Goal: Feedback & Contribution: Contribute content

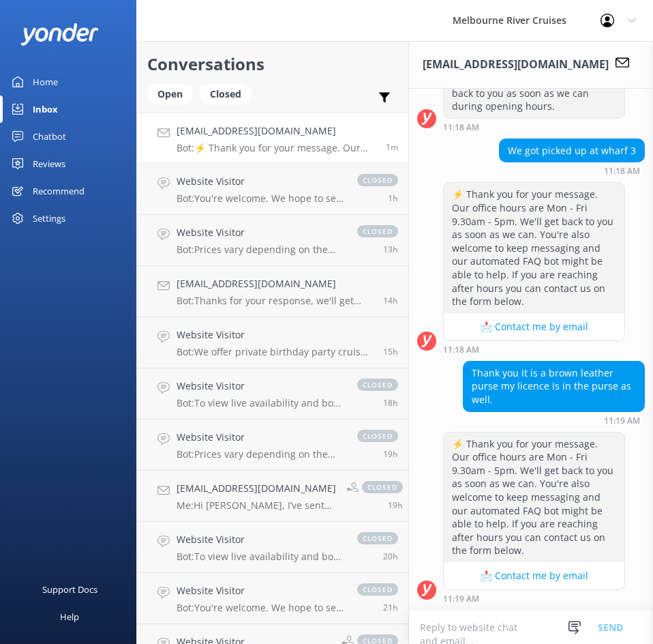
scroll to position [1110, 0]
click at [162, 90] on div "Open" at bounding box center [170, 94] width 46 height 20
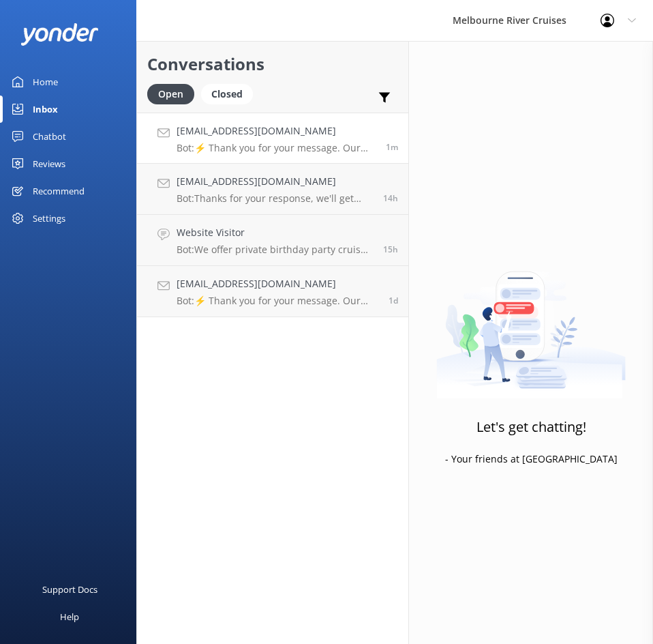
click at [275, 141] on div "[EMAIL_ADDRESS][DOMAIN_NAME] Bot: ⚡ Thank you for your message. Our office hour…" at bounding box center [276, 137] width 199 height 29
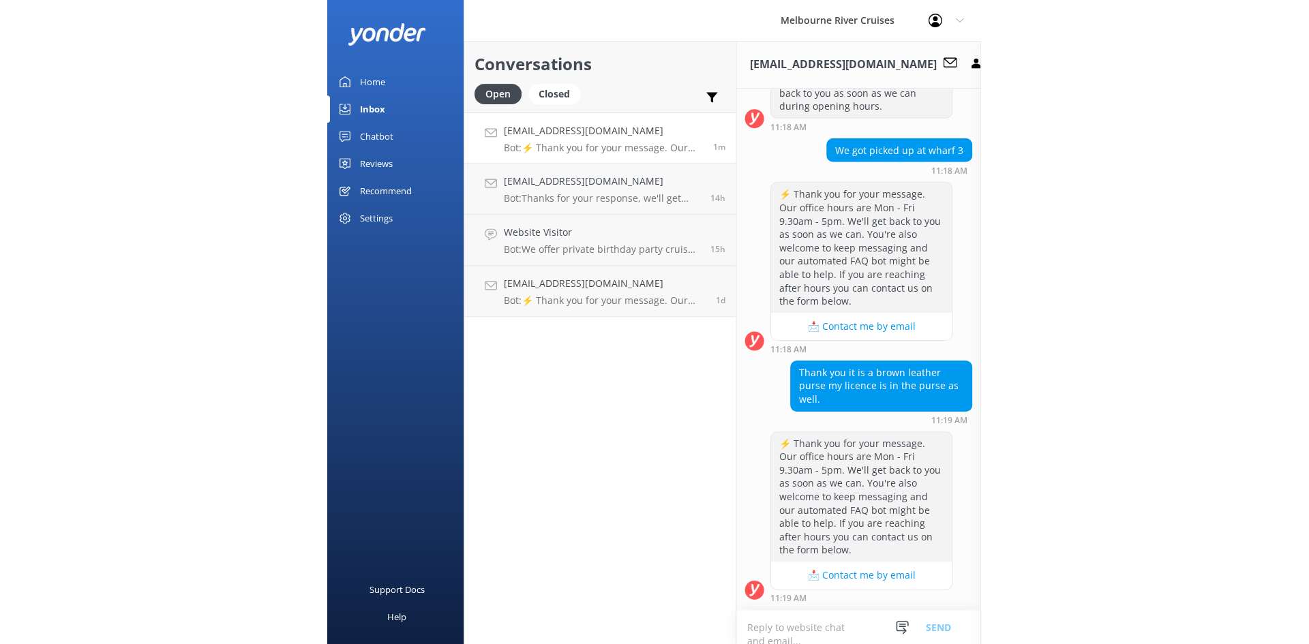
scroll to position [400, 0]
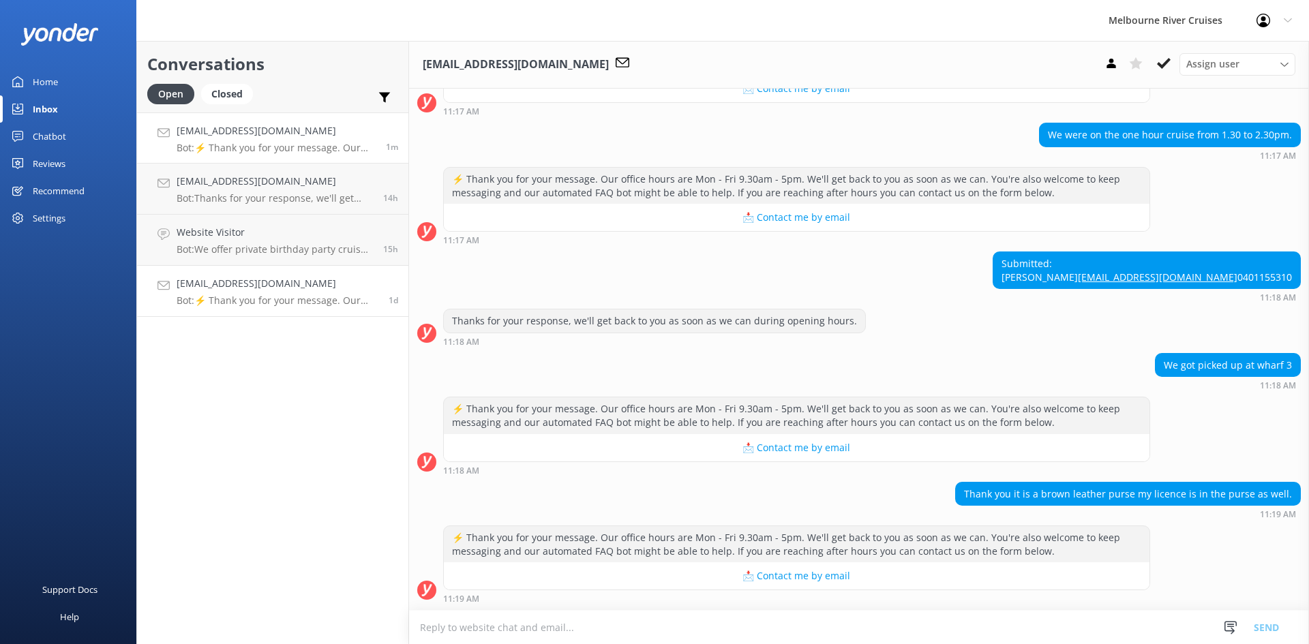
click at [271, 305] on p "Bot: ⚡ Thank you for your message. Our office hours are Mon - Fri 9.30am - 5pm.…" at bounding box center [278, 301] width 202 height 12
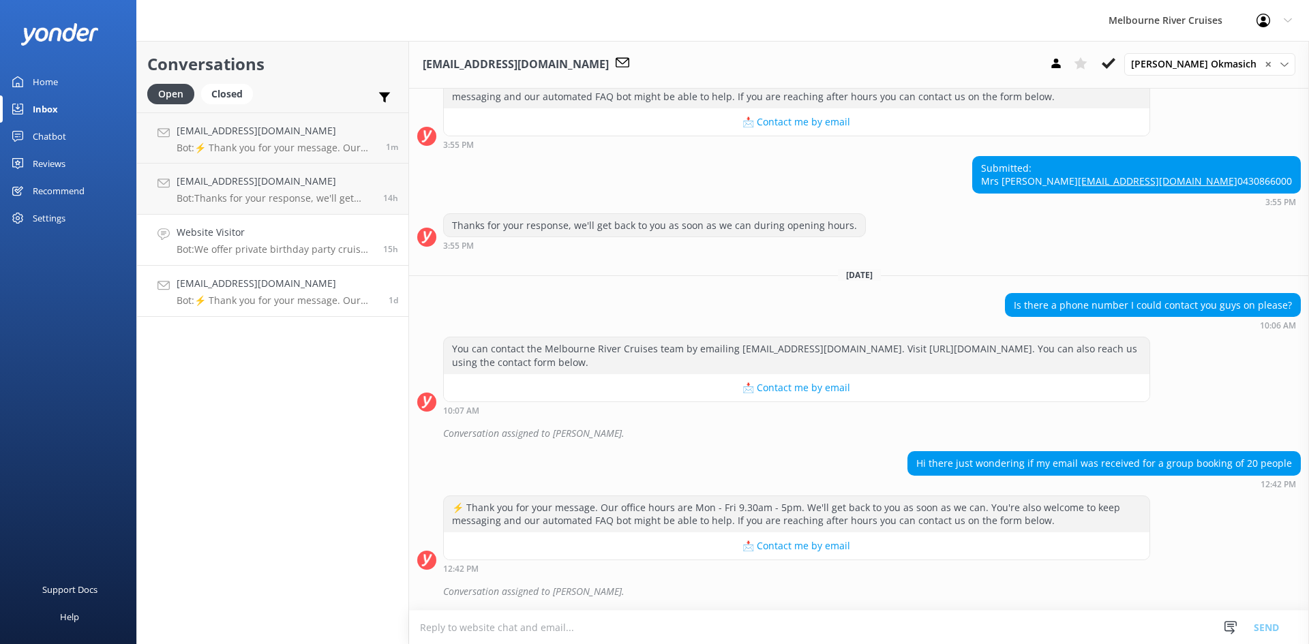
scroll to position [733, 0]
click at [286, 254] on p "Bot: We offer private birthday party cruises for all ages, including 16th birth…" at bounding box center [275, 249] width 196 height 12
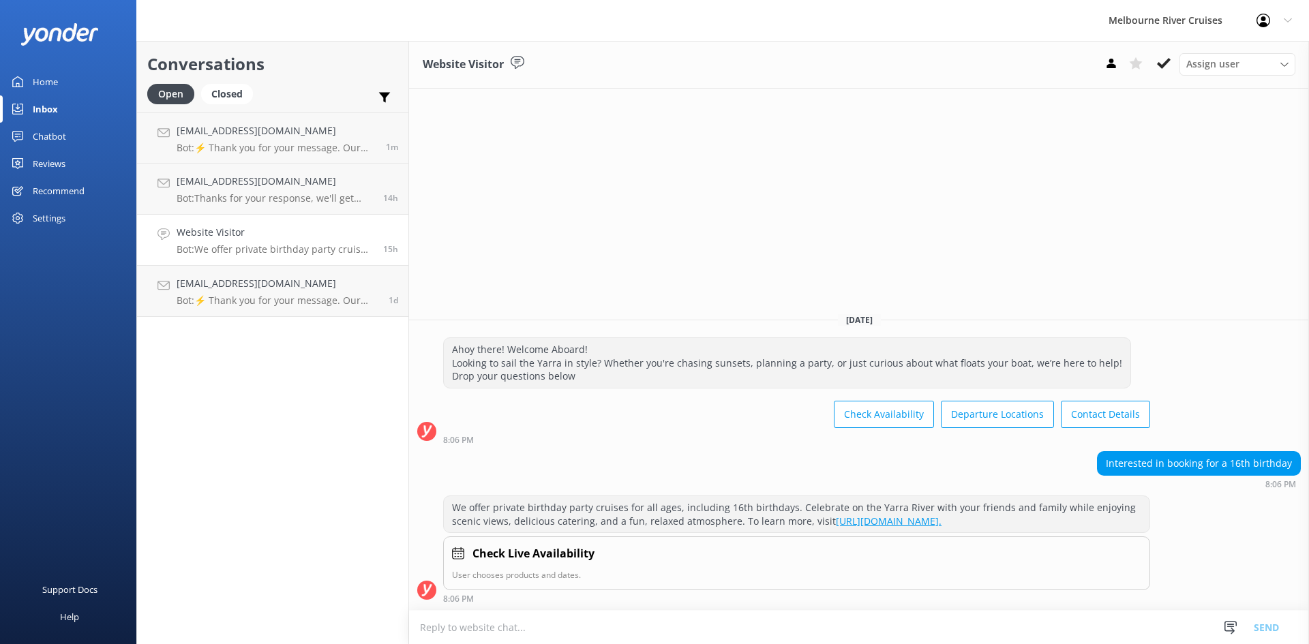
click at [286, 241] on div "Website Visitor Bot: We offer private birthday party cruises for all ages, incl…" at bounding box center [275, 240] width 196 height 30
click at [653, 64] on use at bounding box center [1164, 63] width 14 height 11
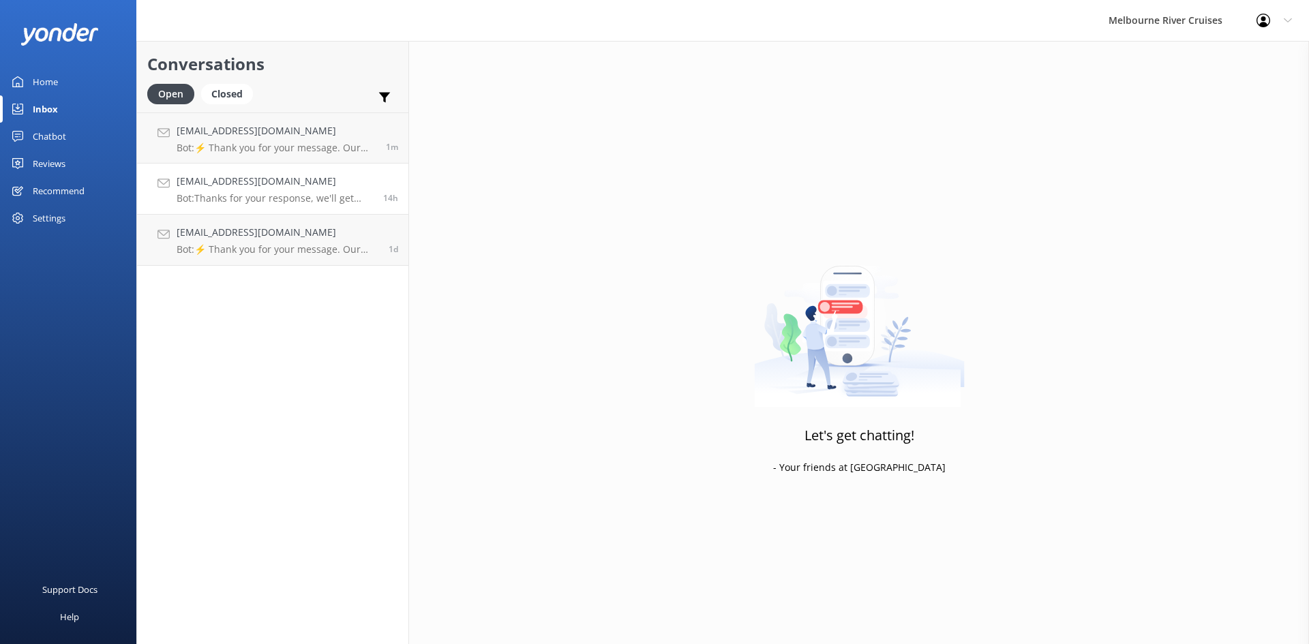
click at [249, 190] on div "[EMAIL_ADDRESS][DOMAIN_NAME] Bot: Thanks for your response, we'll get back to y…" at bounding box center [275, 189] width 196 height 30
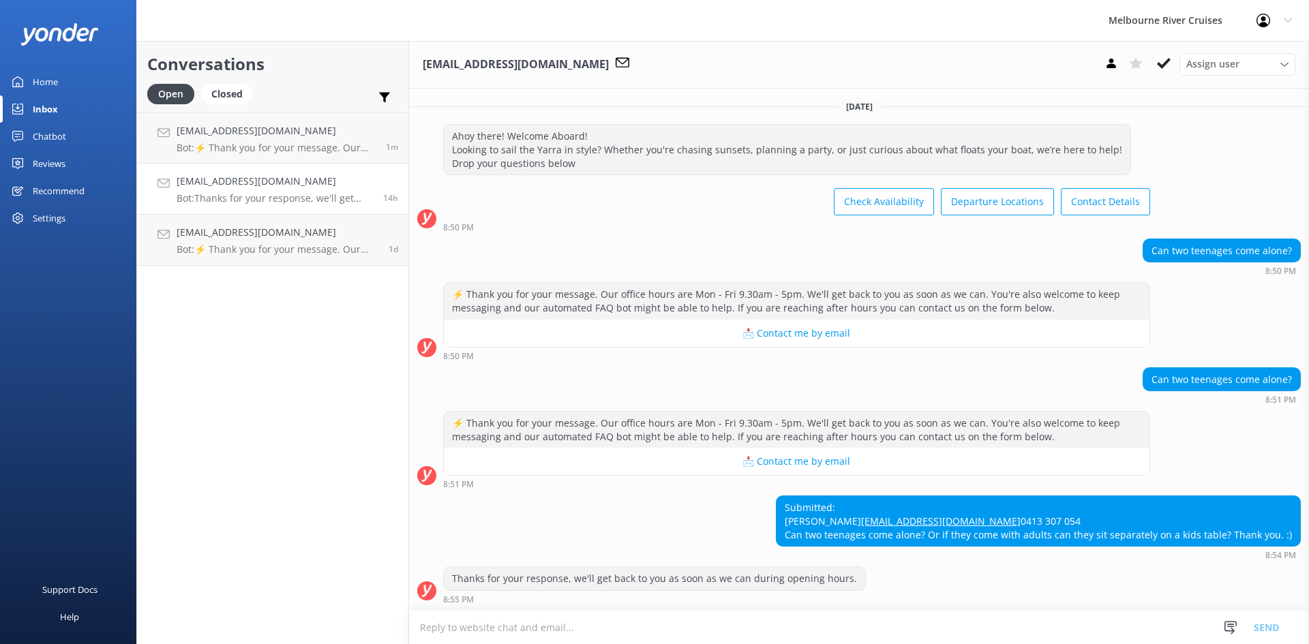
scroll to position [27, 0]
click at [302, 156] on link "[EMAIL_ADDRESS][DOMAIN_NAME] Bot: ⚡ Thank you for your message. Our office hour…" at bounding box center [272, 138] width 271 height 51
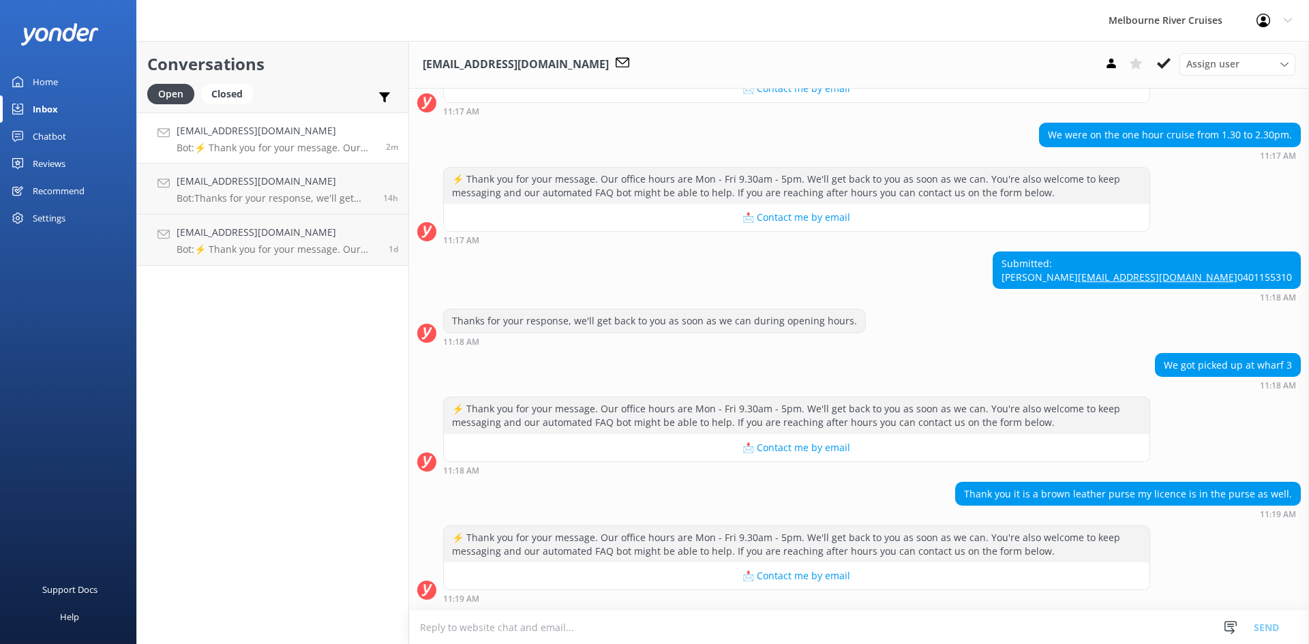
scroll to position [264, 0]
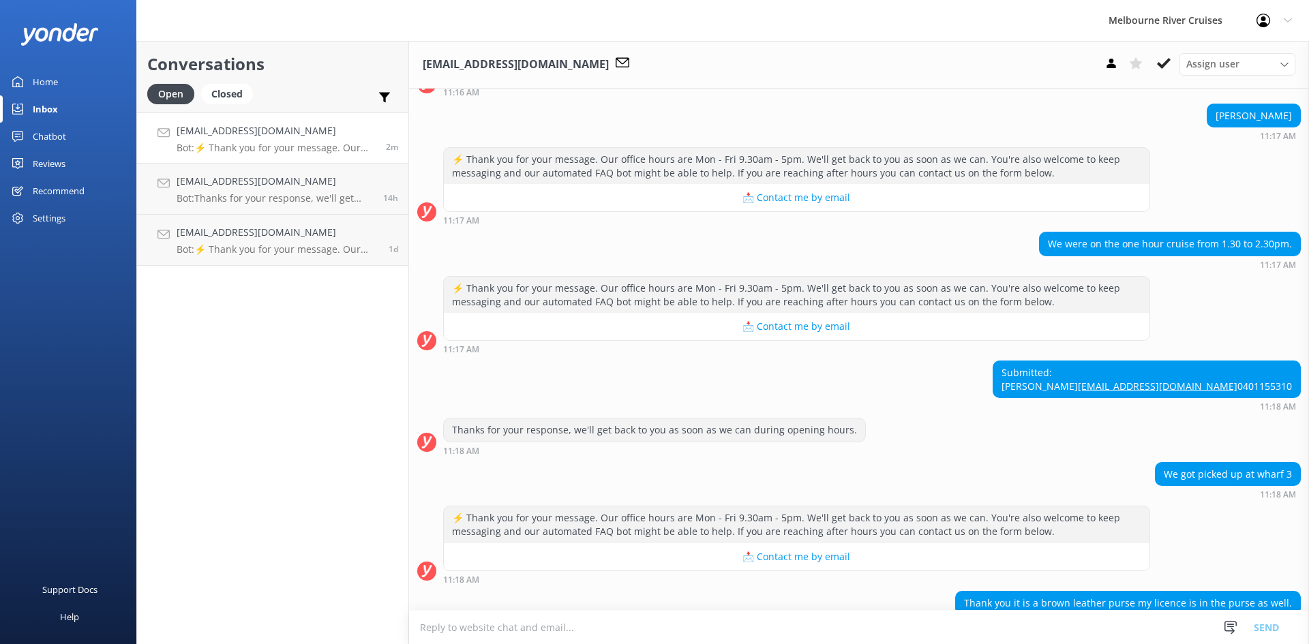
click at [339, 142] on p "Bot: ⚡ Thank you for your message. Our office hours are Mon - Fri 9.30am - 5pm.…" at bounding box center [276, 148] width 199 height 12
click at [305, 252] on p "Bot: ⚡ Thank you for your message. Our office hours are Mon - Fri 9.30am - 5pm.…" at bounding box center [278, 249] width 202 height 12
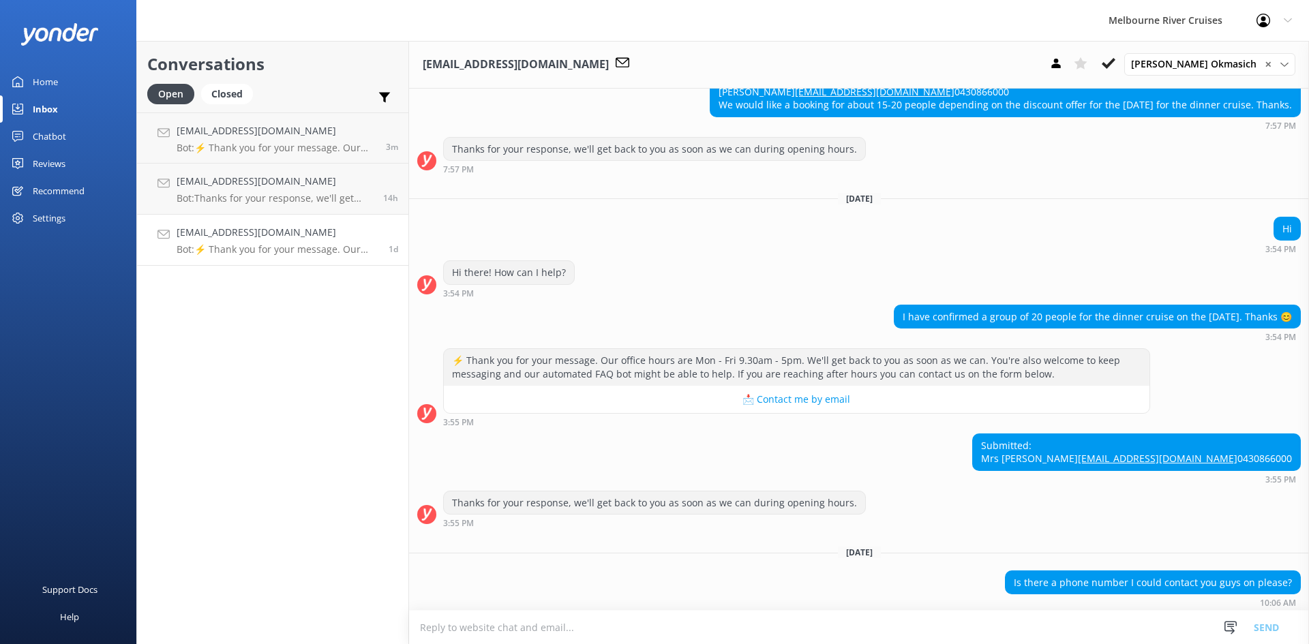
scroll to position [392, 0]
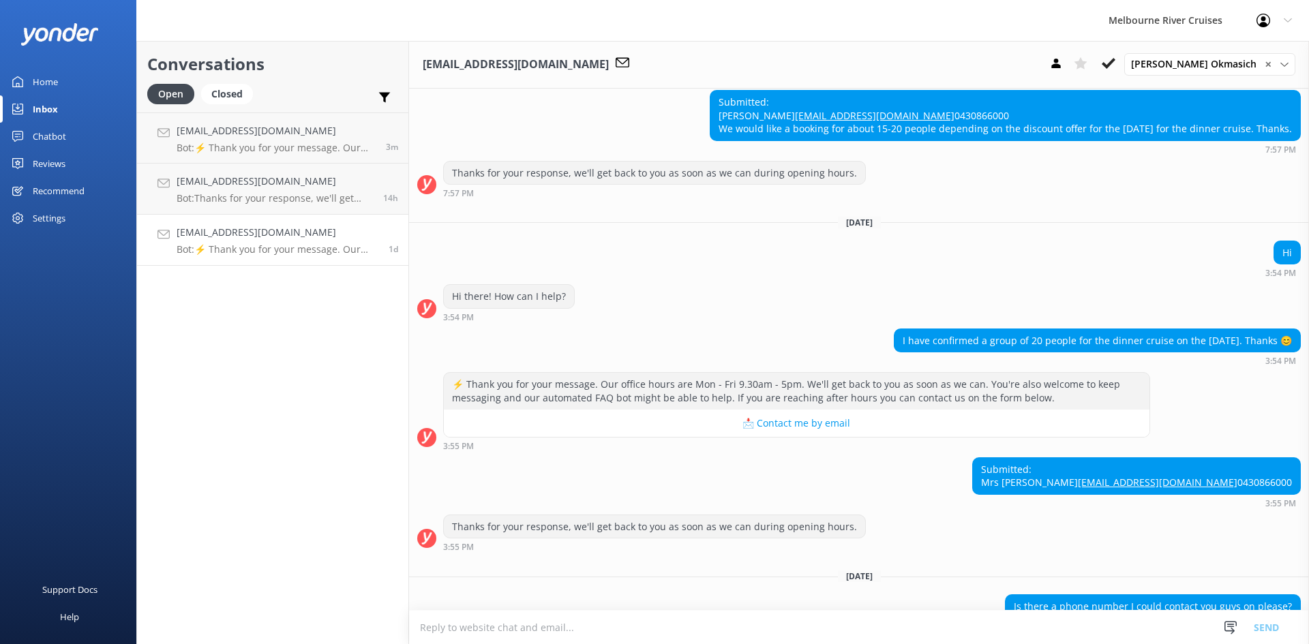
click at [228, 246] on p "Bot: ⚡ Thank you for your message. Our office hours are Mon - Fri 9.30am - 5pm.…" at bounding box center [278, 249] width 202 height 12
click at [236, 177] on h4 "[EMAIL_ADDRESS][DOMAIN_NAME]" at bounding box center [275, 181] width 196 height 15
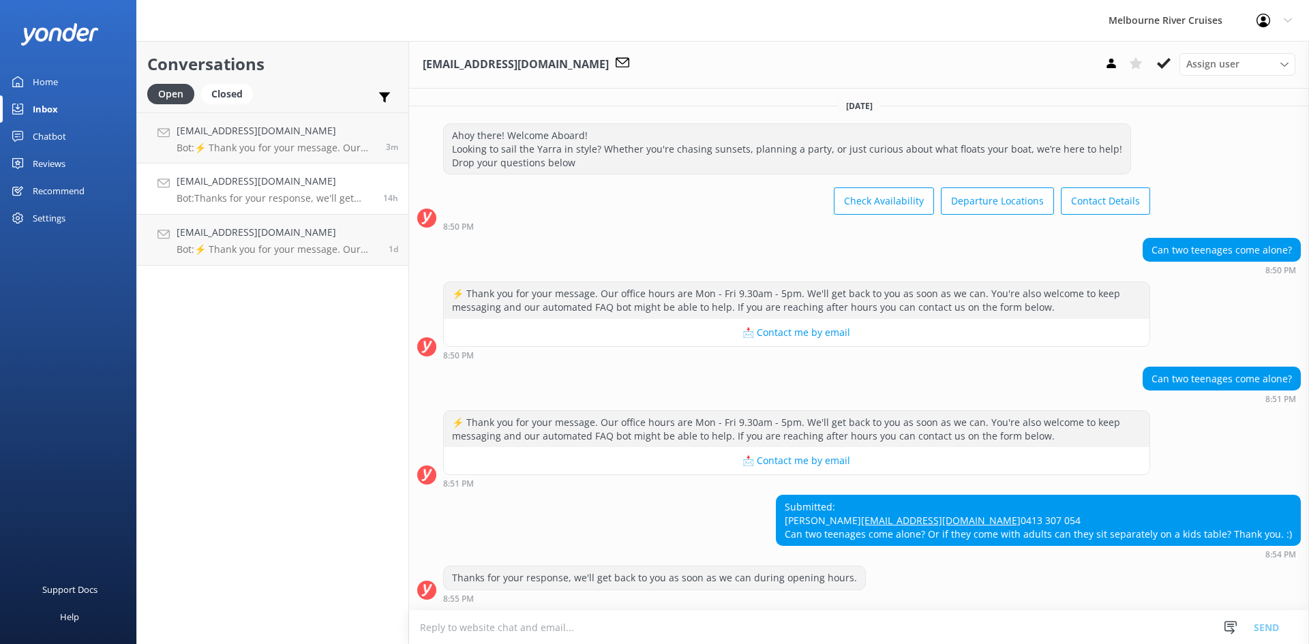
scroll to position [27, 0]
click at [653, 70] on span "Assign user" at bounding box center [1212, 64] width 53 height 15
click at [653, 260] on div "[PERSON_NAME]" at bounding box center [1219, 258] width 65 height 14
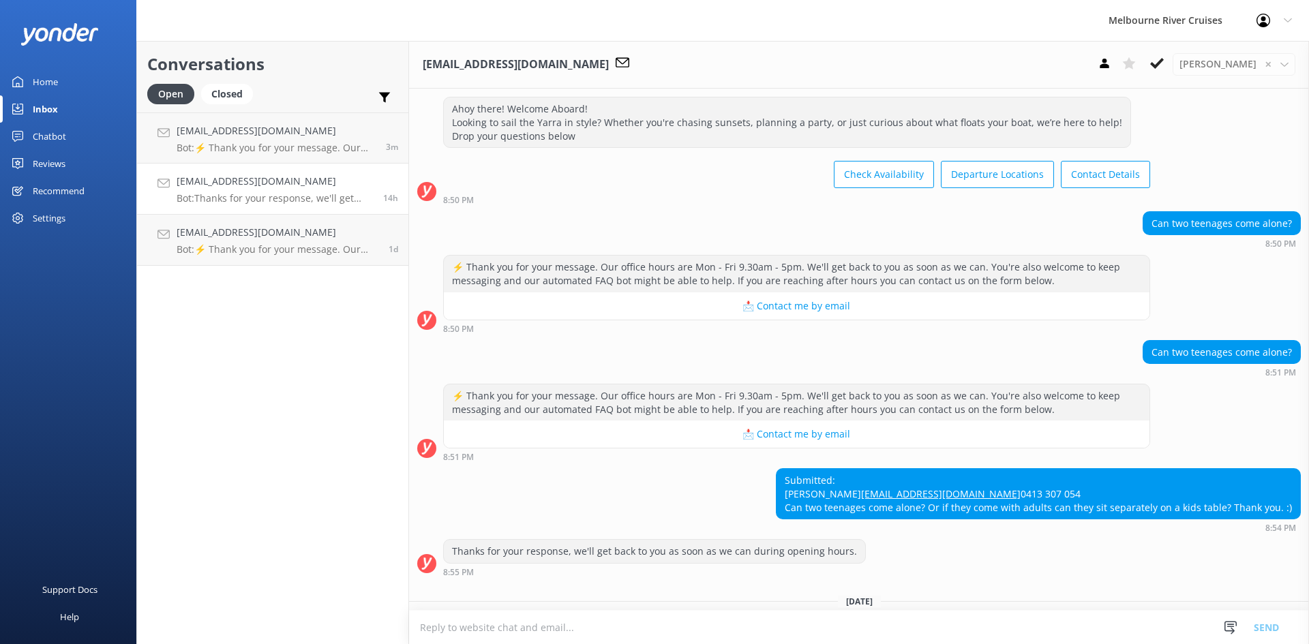
scroll to position [93, 0]
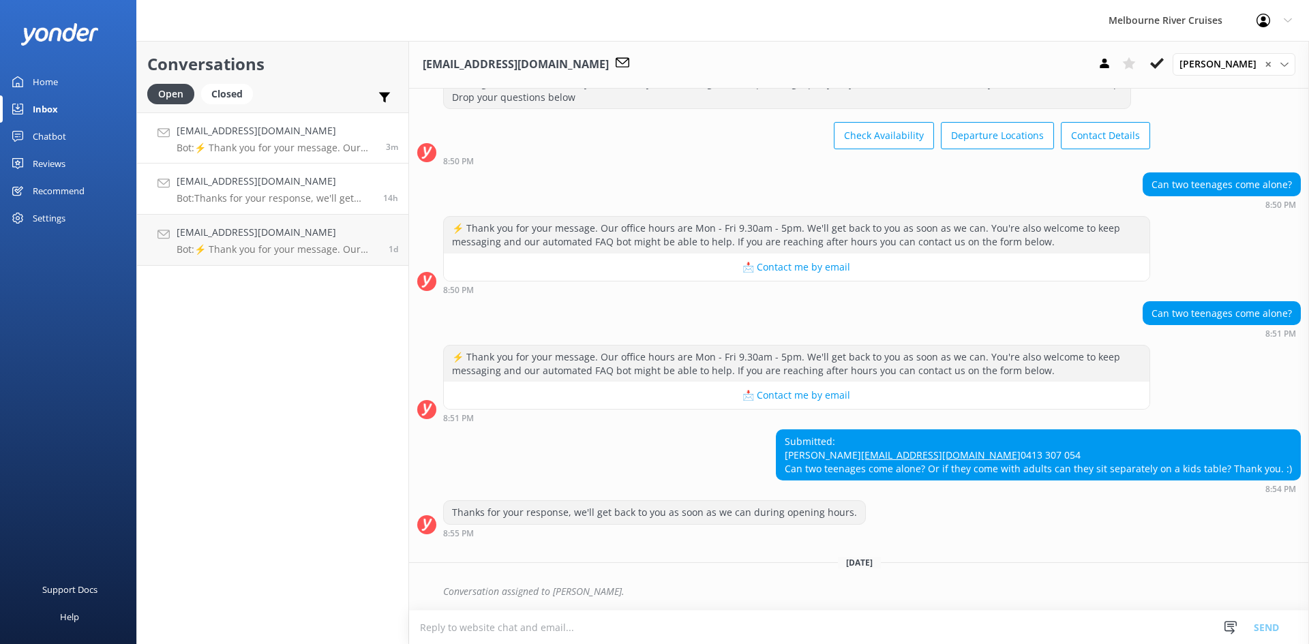
click at [283, 155] on link "[EMAIL_ADDRESS][DOMAIN_NAME] Bot: ⚡ Thank you for your message. Our office hour…" at bounding box center [272, 138] width 271 height 51
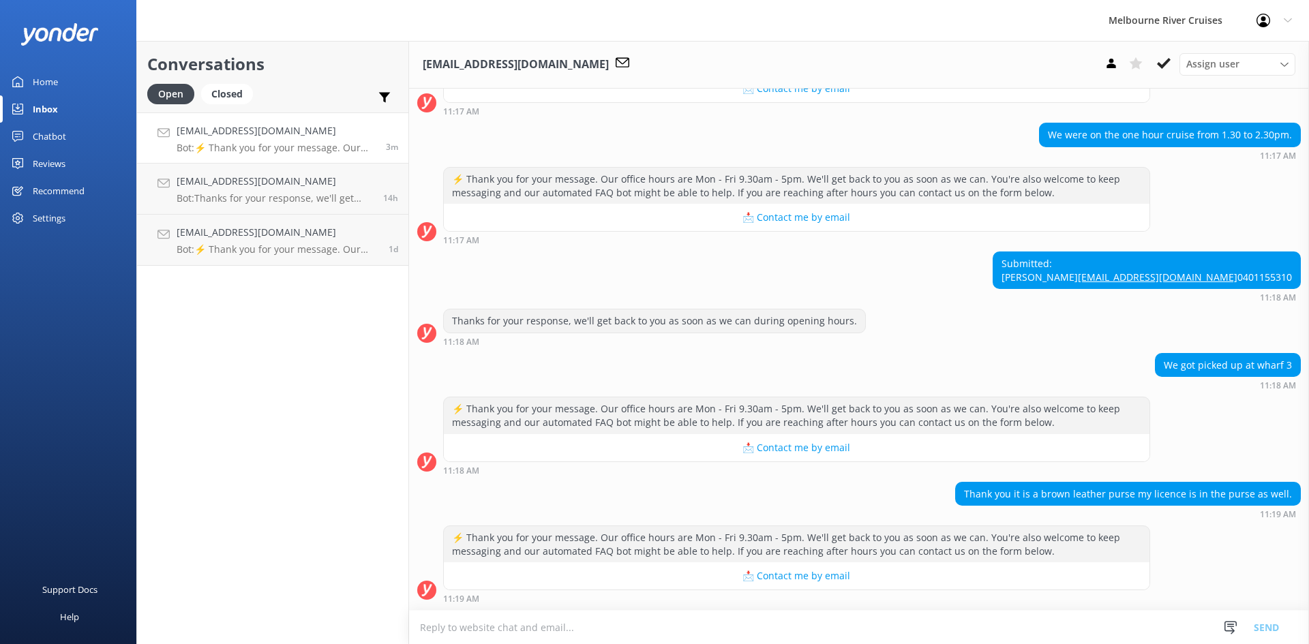
scroll to position [400, 0]
click at [310, 248] on p "Bot: ⚡ Thank you for your message. Our office hours are Mon - Fri 9.30am - 5pm.…" at bounding box center [278, 249] width 202 height 12
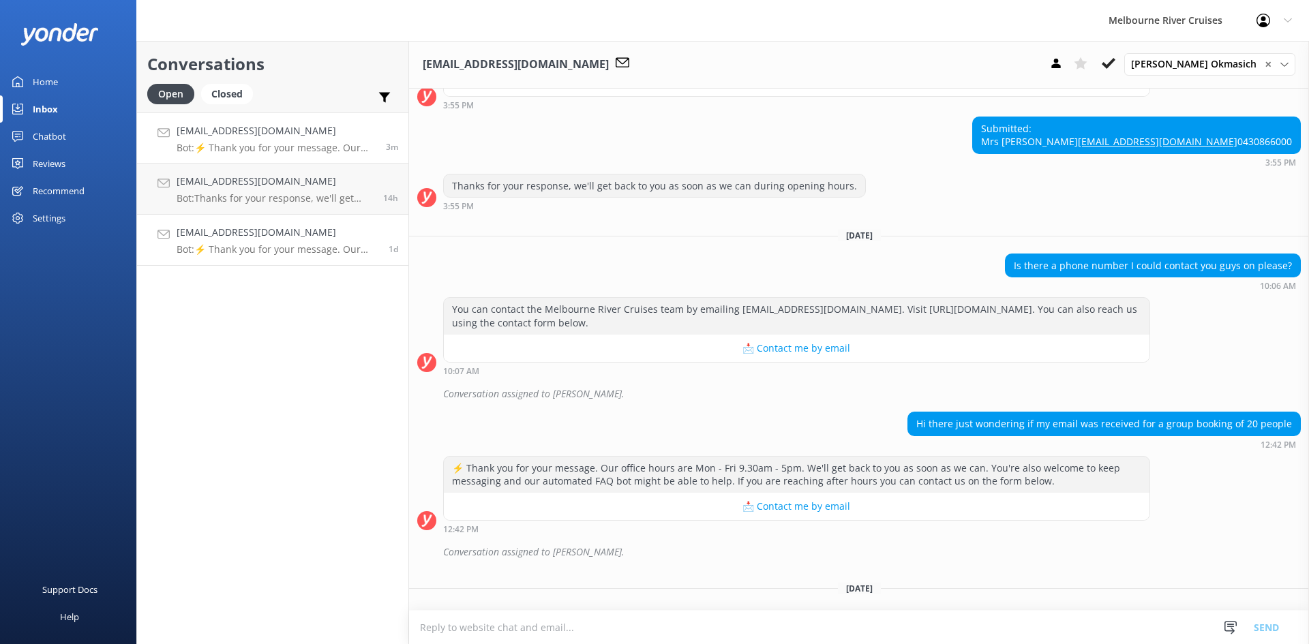
scroll to position [798, 0]
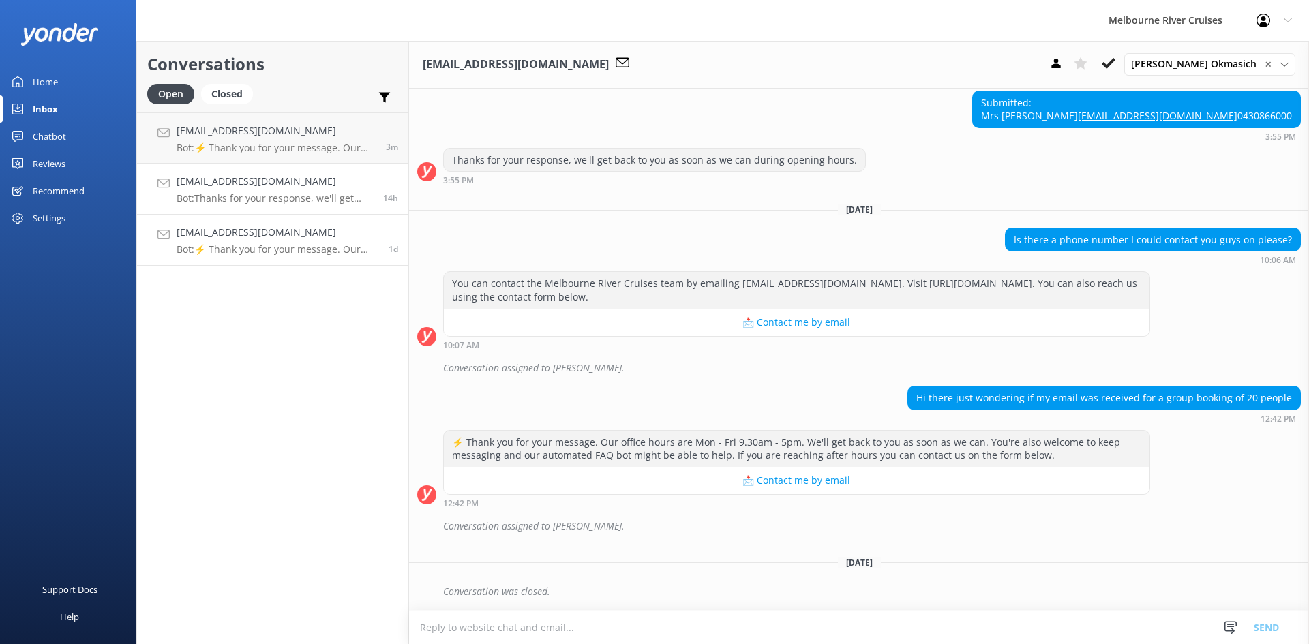
click at [325, 194] on p "Bot: Thanks for your response, we'll get back to you as soon as we can during o…" at bounding box center [275, 198] width 196 height 12
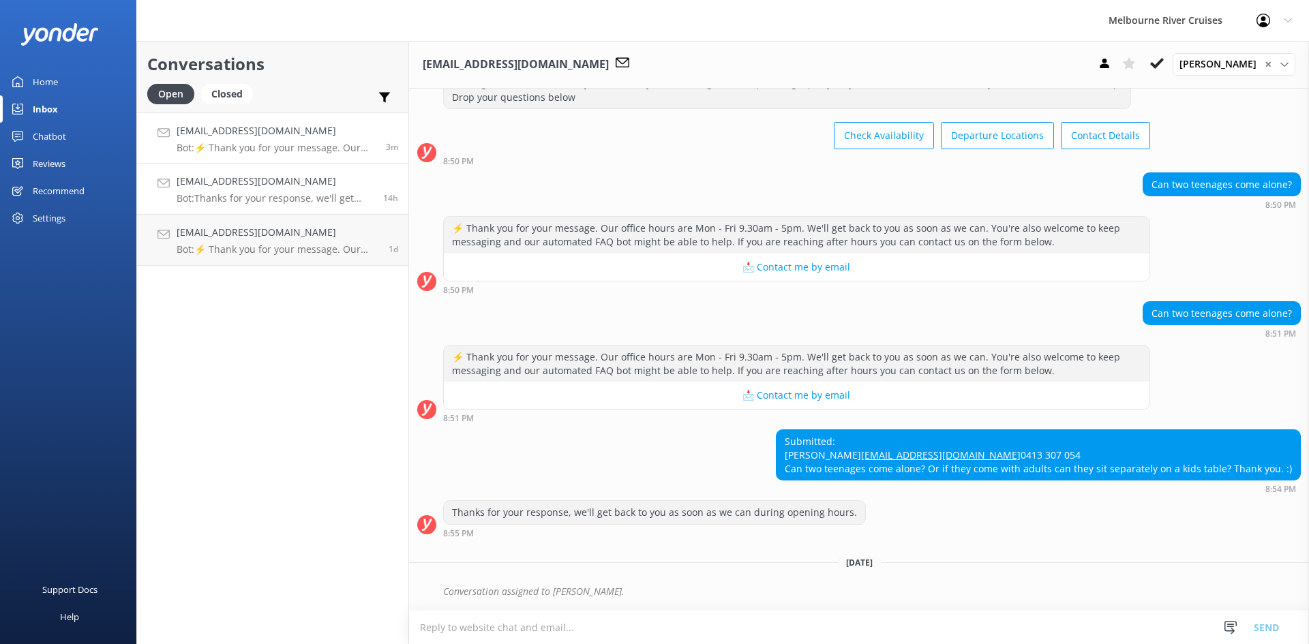
click at [316, 144] on p "Bot: ⚡ Thank you for your message. Our office hours are Mon - Fri 9.30am - 5pm.…" at bounding box center [276, 148] width 199 height 12
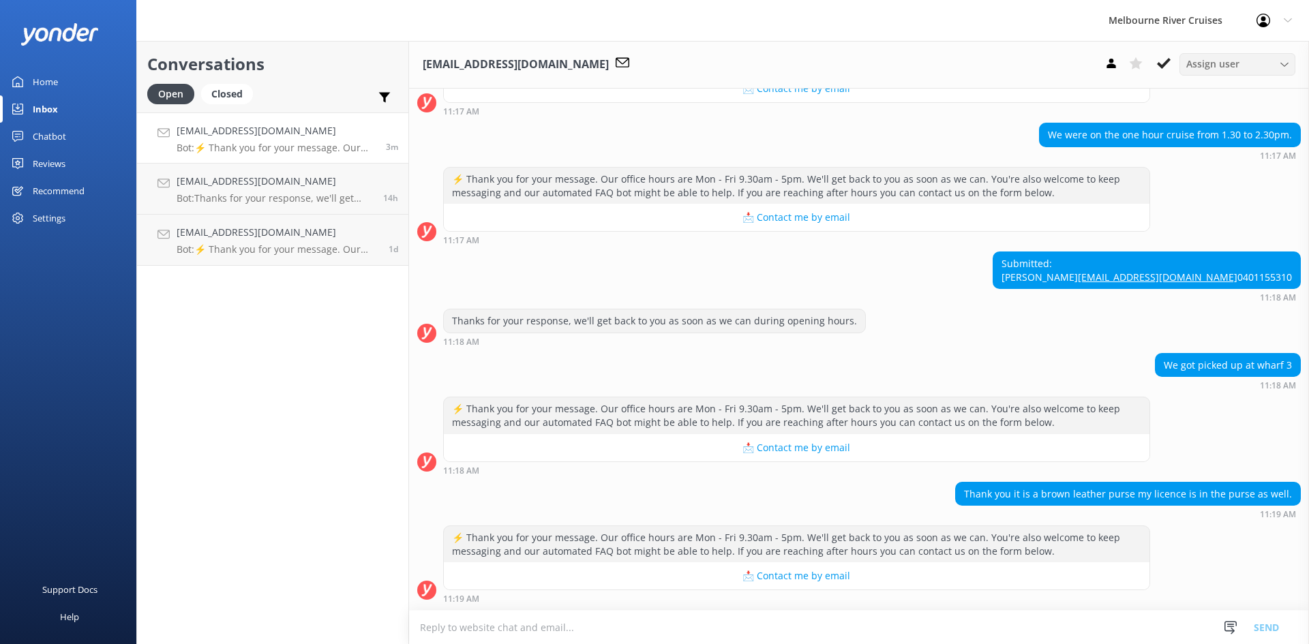
click at [653, 59] on span "Assign user" at bounding box center [1212, 64] width 53 height 15
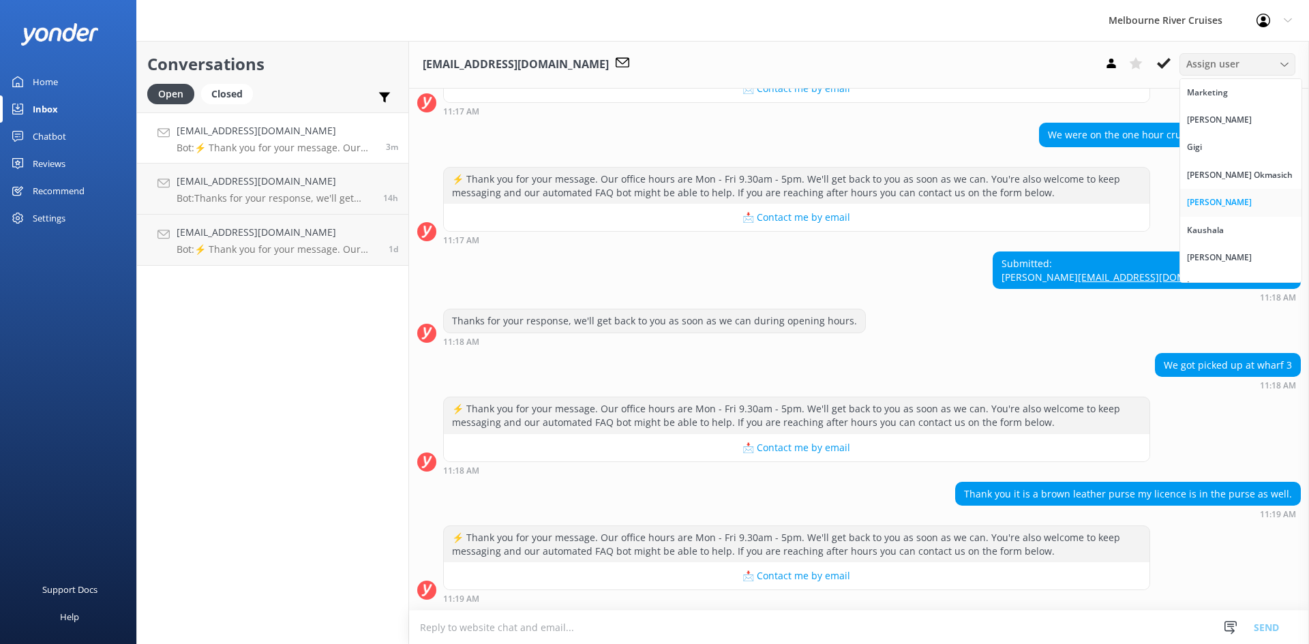
click at [653, 199] on div "[PERSON_NAME]" at bounding box center [1219, 203] width 65 height 14
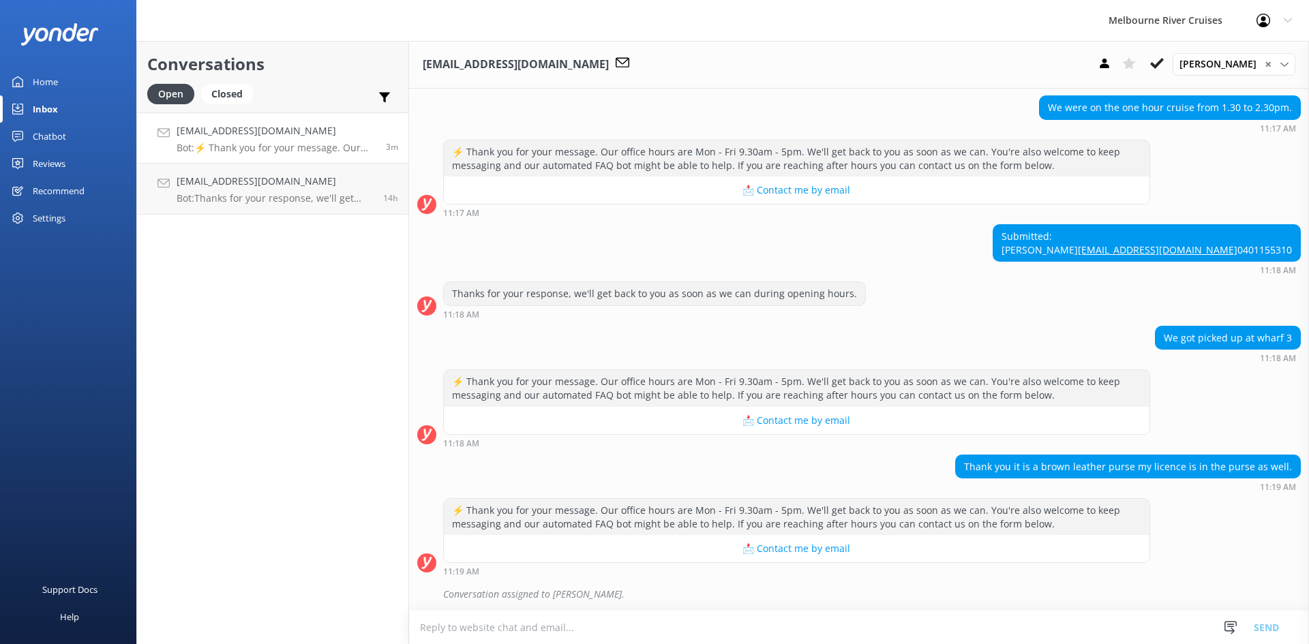
scroll to position [430, 0]
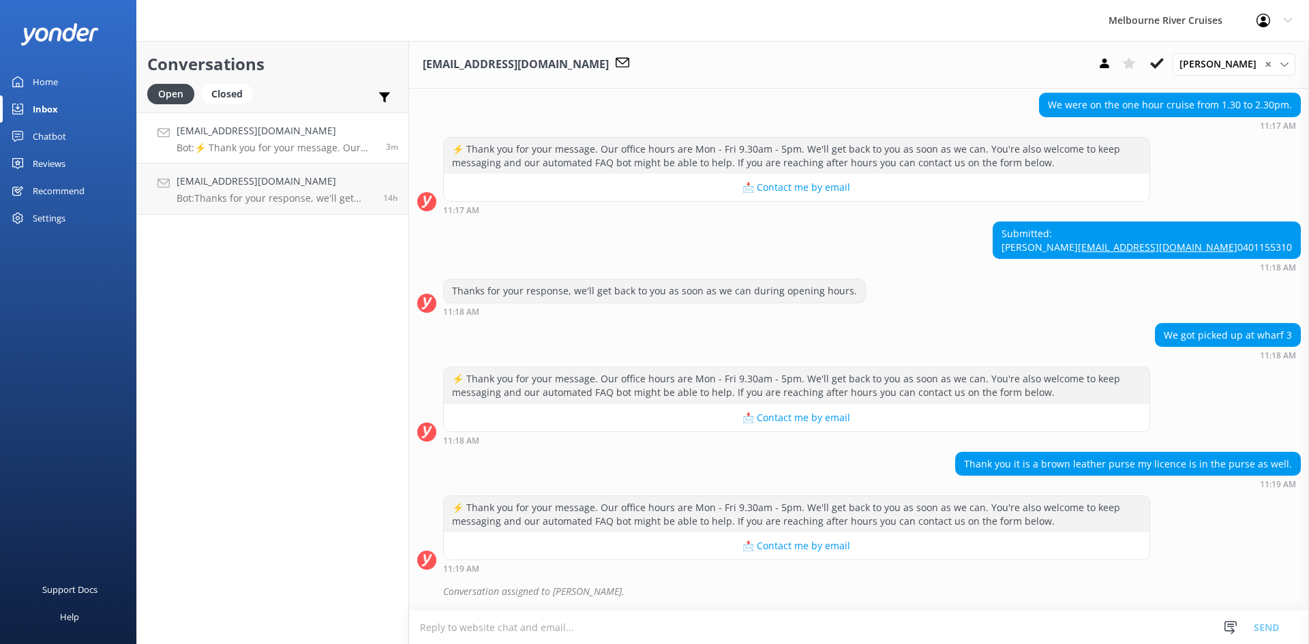
click at [260, 153] on p "Bot: ⚡ Thank you for your message. Our office hours are Mon - Fri 9.30am - 5pm.…" at bounding box center [276, 148] width 199 height 12
click at [280, 200] on p "Bot: Thanks for your response, we'll get back to you as soon as we can during o…" at bounding box center [275, 198] width 196 height 12
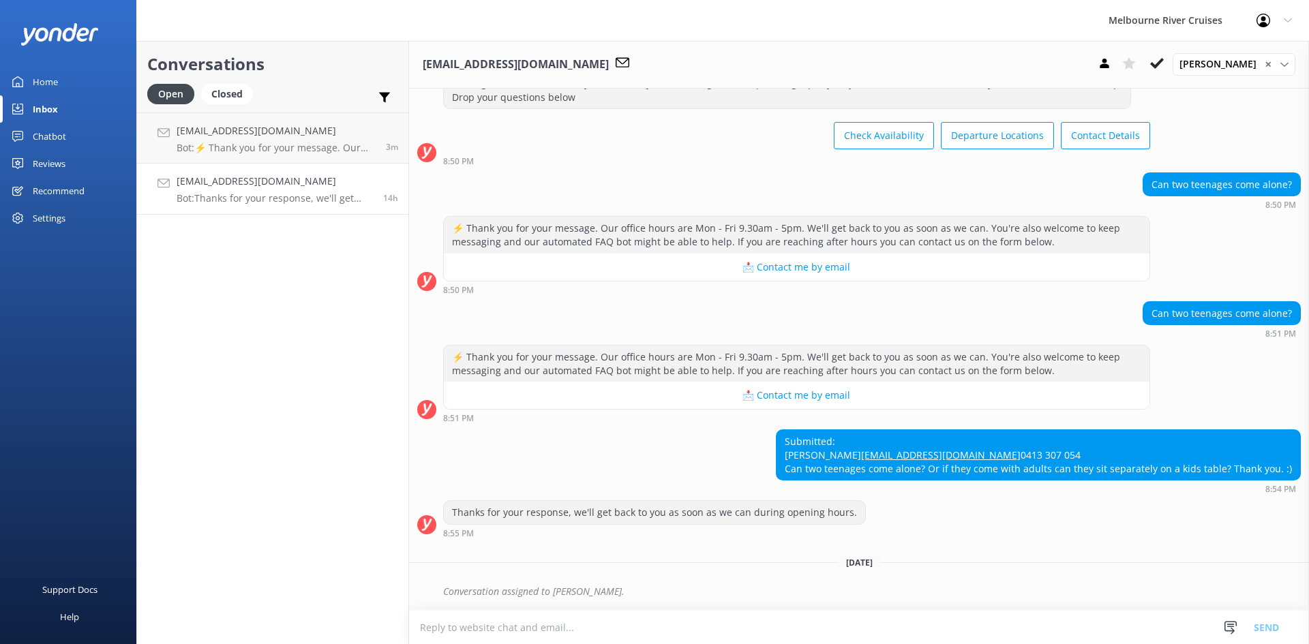
scroll to position [93, 0]
click at [85, 88] on link "Home" at bounding box center [68, 81] width 136 height 27
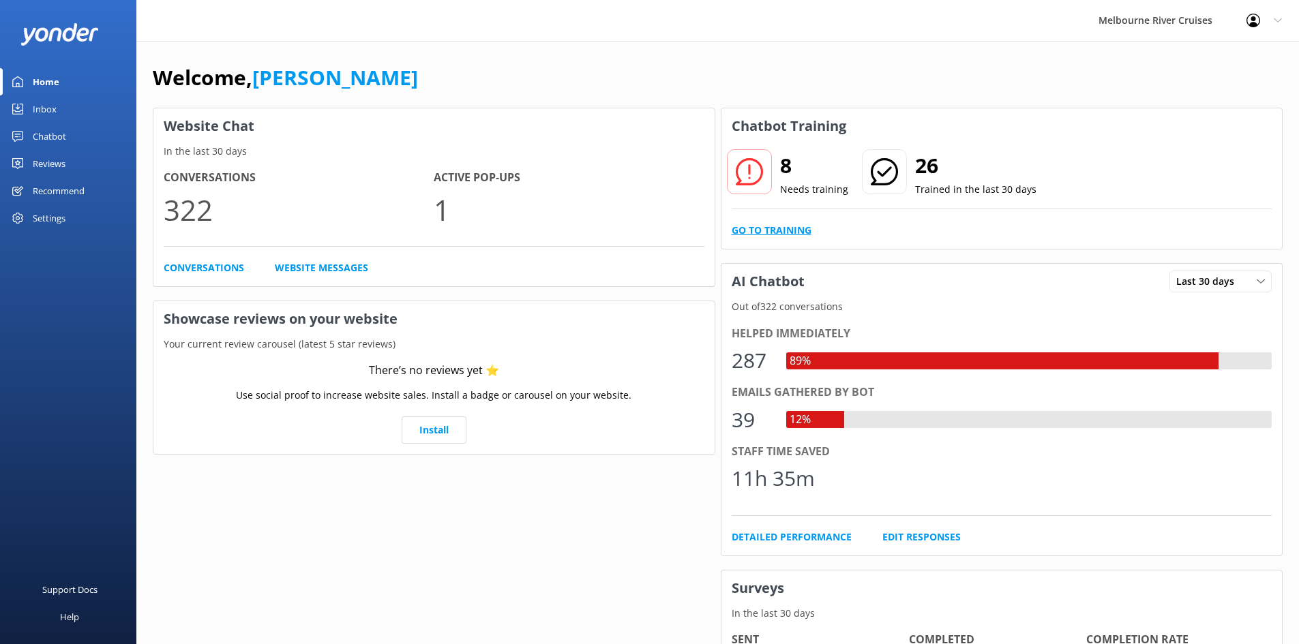
click at [653, 224] on link "Go to Training" at bounding box center [772, 230] width 80 height 15
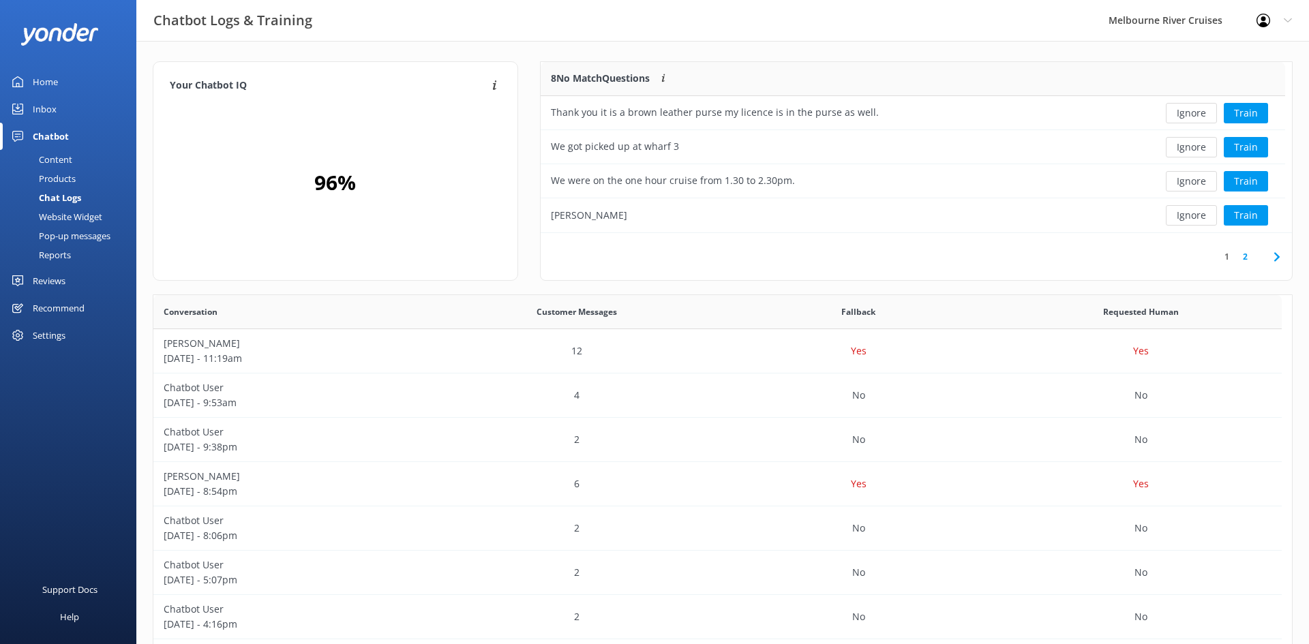
scroll to position [161, 734]
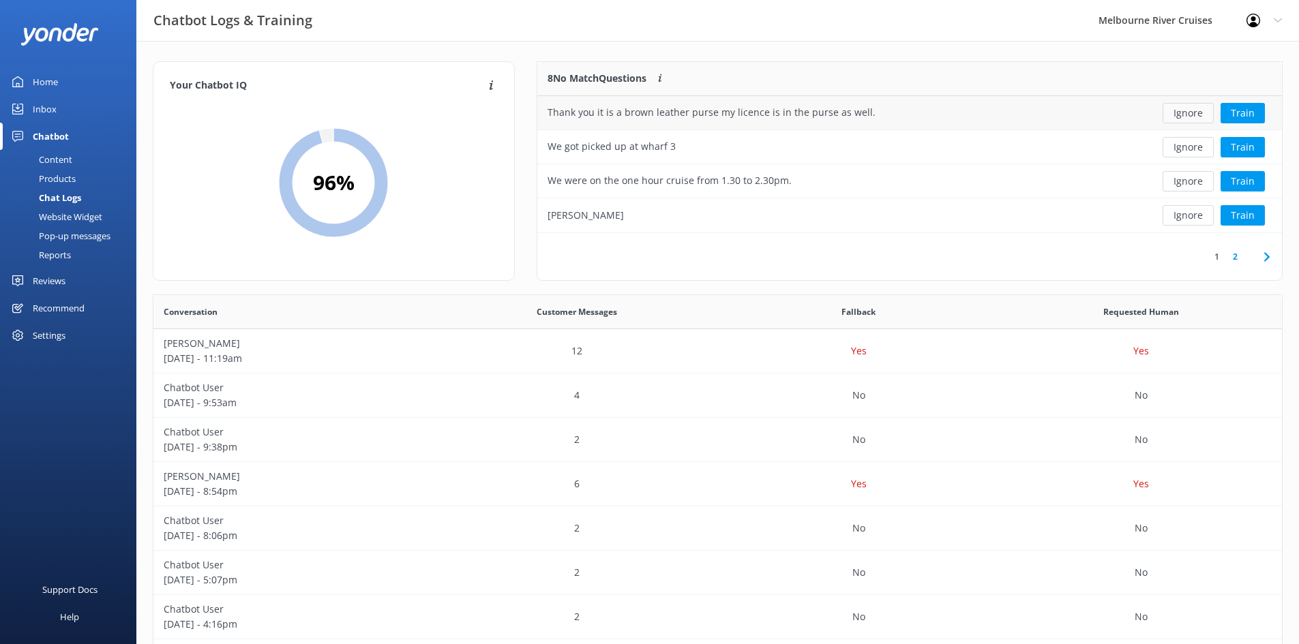
click at [653, 114] on button "Ignore" at bounding box center [1188, 113] width 51 height 20
click at [653, 183] on button "Ignore" at bounding box center [1188, 181] width 51 height 20
click at [653, 147] on button "Ignore" at bounding box center [1188, 147] width 51 height 20
click at [59, 85] on link "Home" at bounding box center [68, 81] width 136 height 27
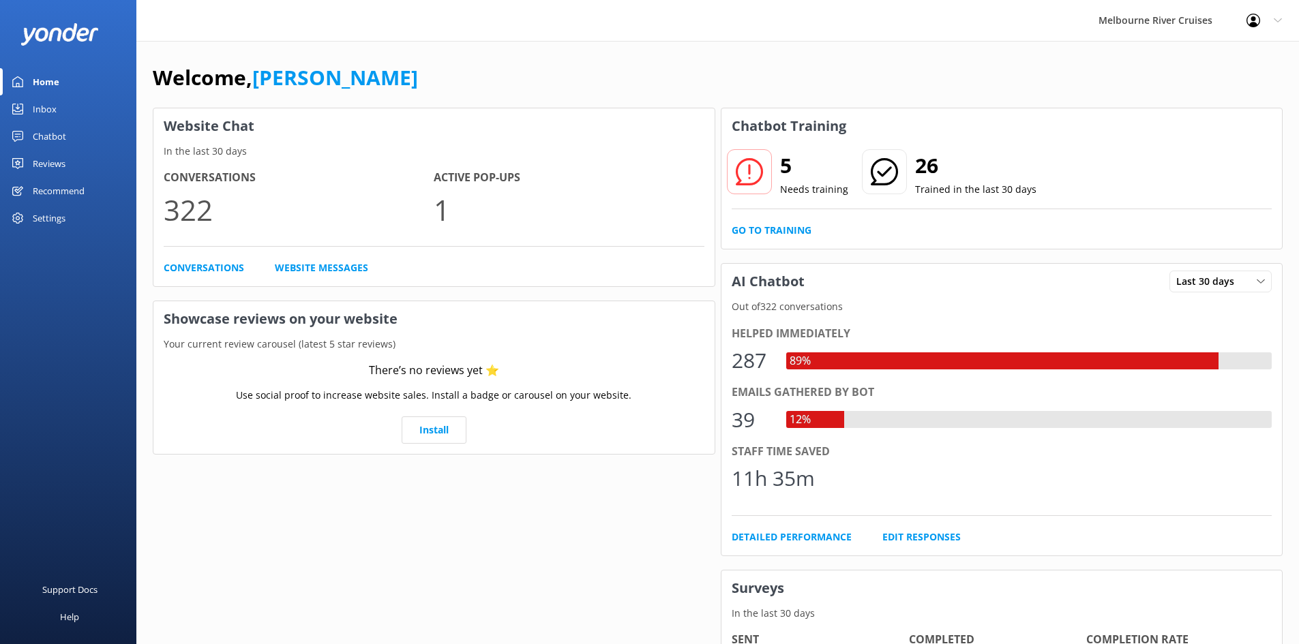
click at [55, 108] on div "Inbox" at bounding box center [45, 108] width 24 height 27
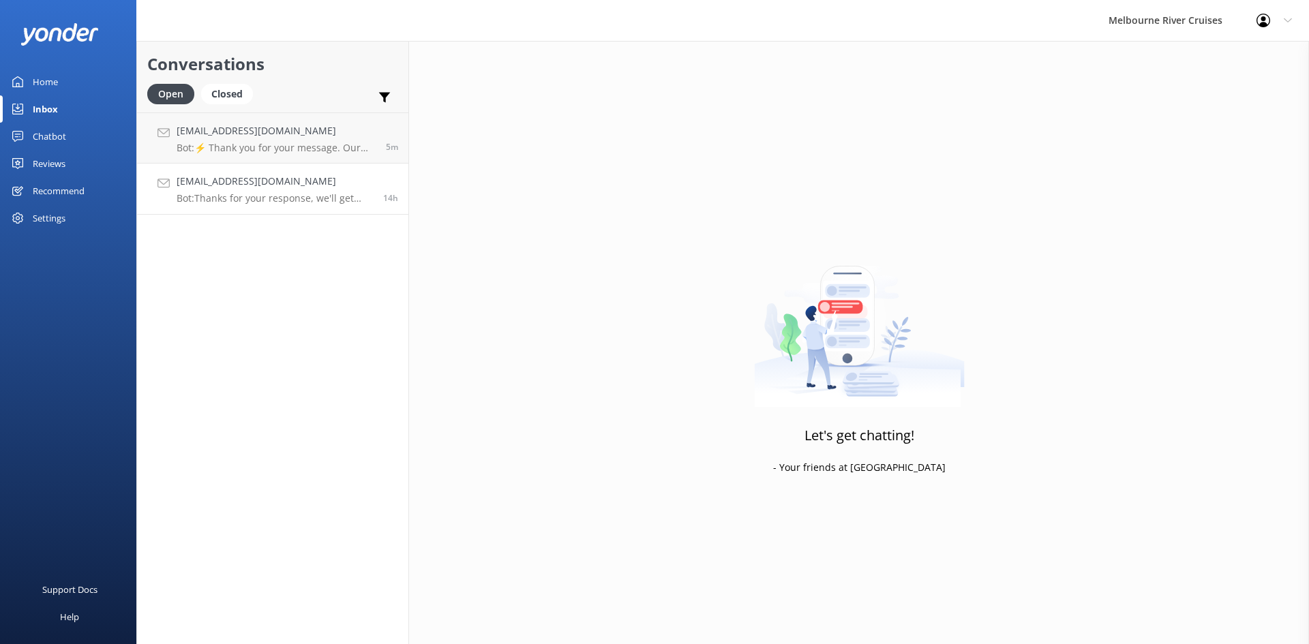
click at [228, 207] on link "[EMAIL_ADDRESS][DOMAIN_NAME] Bot: Thanks for your response, we'll get back to y…" at bounding box center [272, 189] width 271 height 51
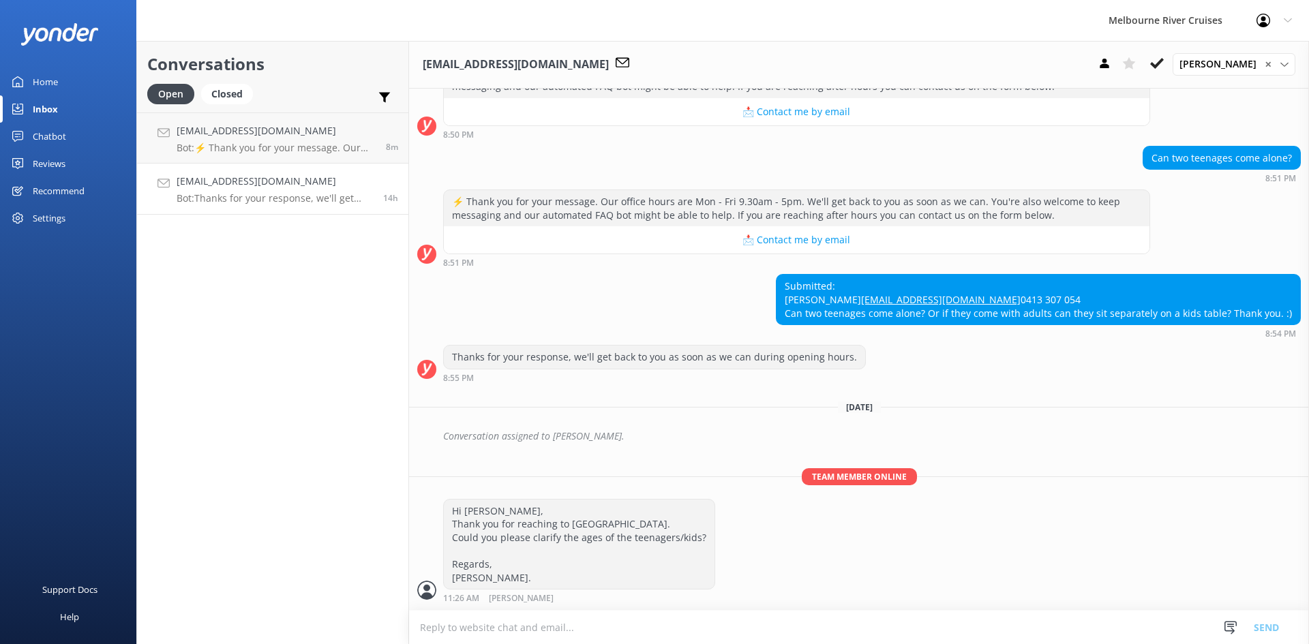
scroll to position [249, 0]
click at [230, 104] on div "Closed" at bounding box center [227, 94] width 52 height 20
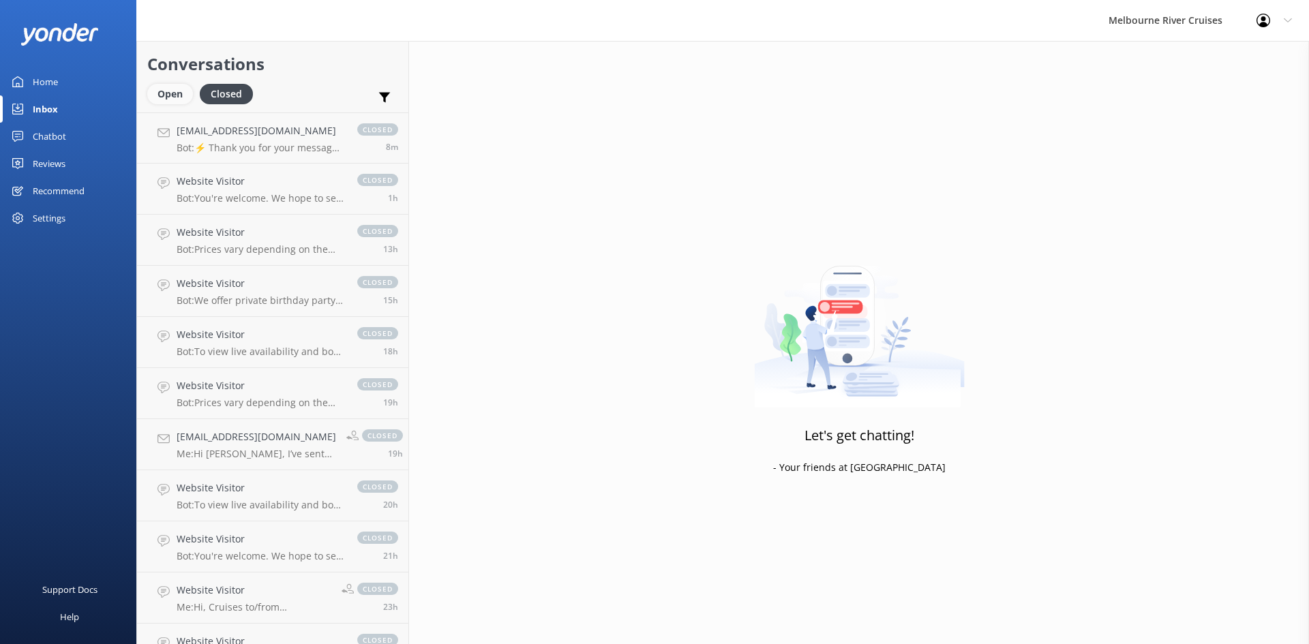
click at [172, 98] on div "Open" at bounding box center [170, 94] width 46 height 20
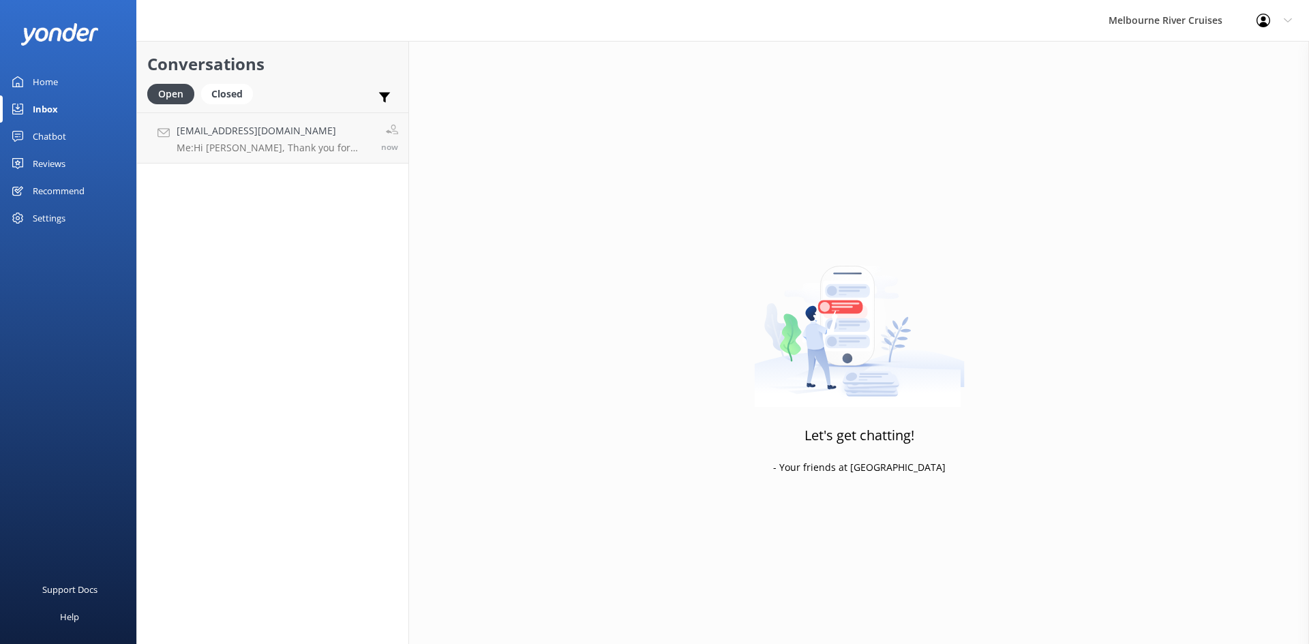
click at [243, 145] on p "Me: Hi [PERSON_NAME], Thank you for reaching to [GEOGRAPHIC_DATA]. Could you pl…" at bounding box center [274, 148] width 194 height 12
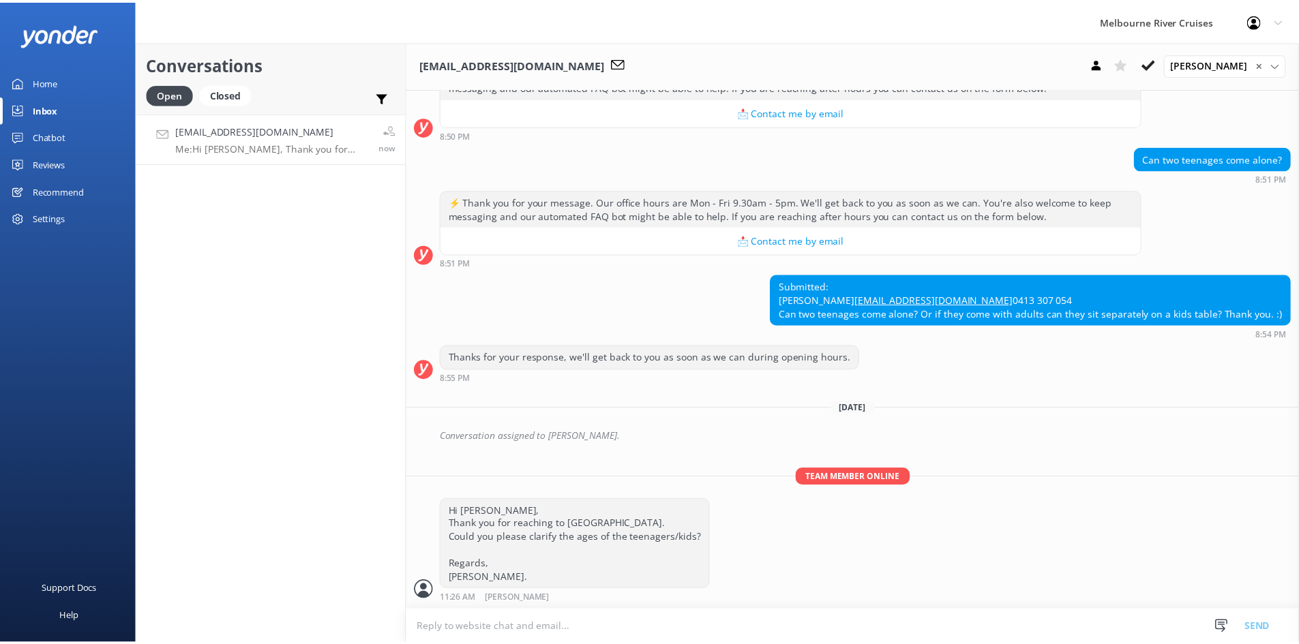
scroll to position [278, 0]
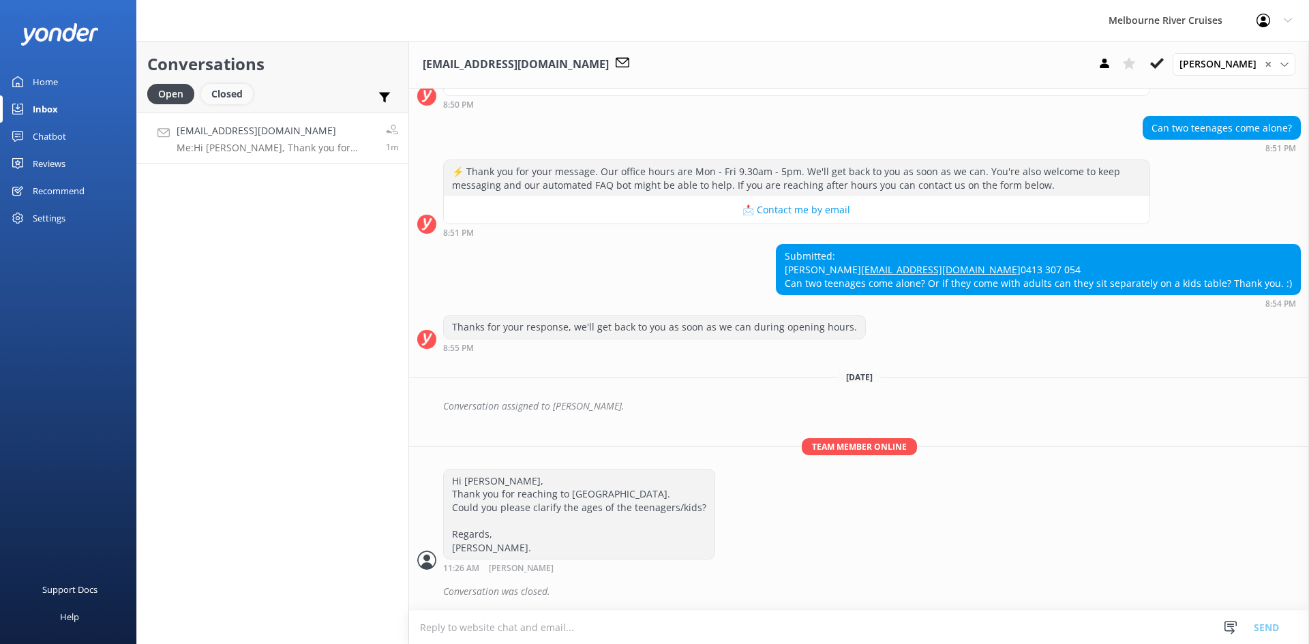
click at [237, 99] on div "Closed" at bounding box center [227, 94] width 52 height 20
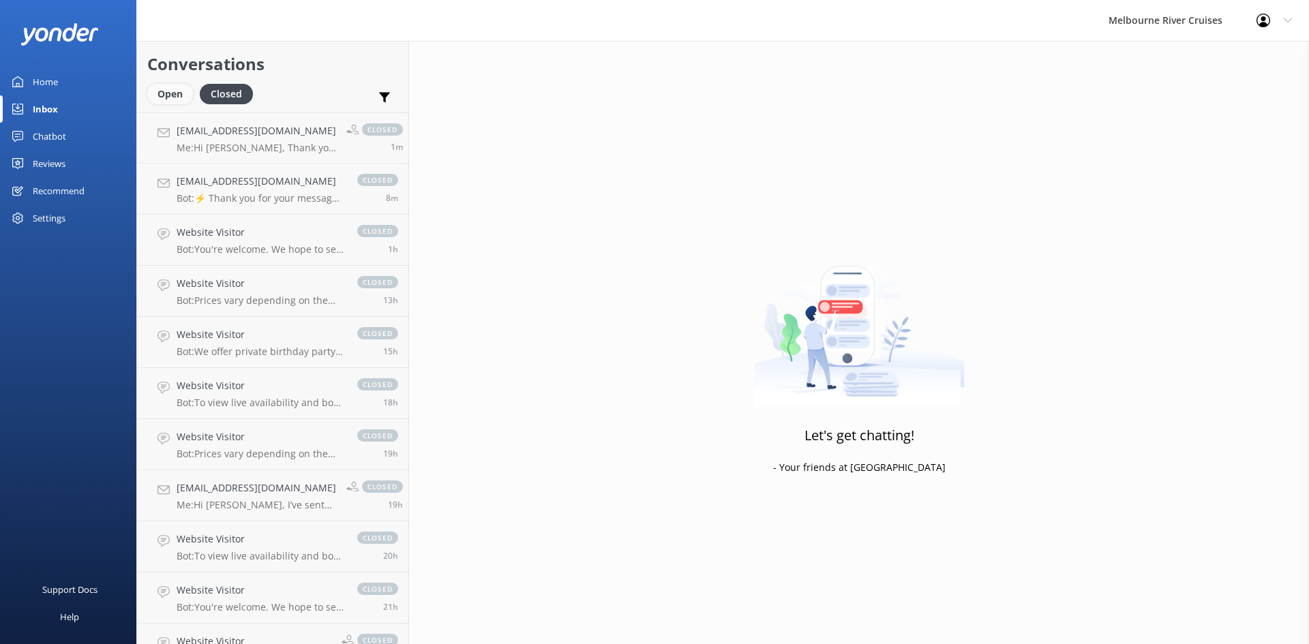
click at [148, 95] on div "Open" at bounding box center [170, 94] width 46 height 20
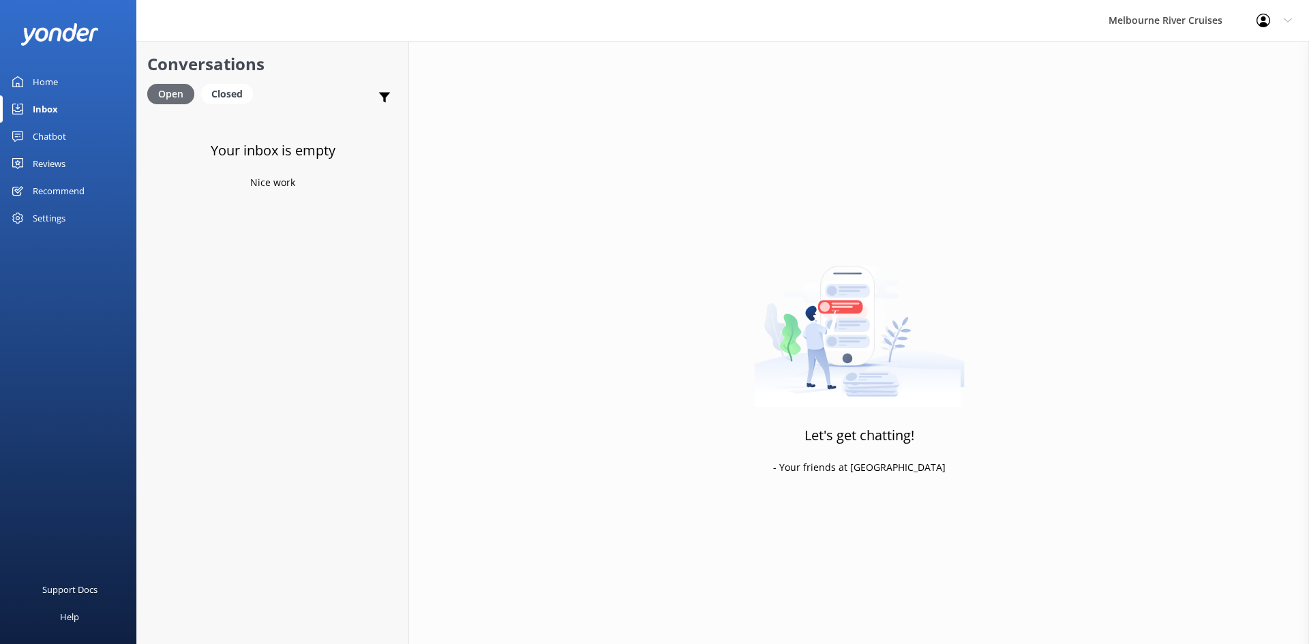
click at [170, 92] on div "Open" at bounding box center [170, 94] width 47 height 20
click at [48, 74] on div "Home" at bounding box center [45, 81] width 25 height 27
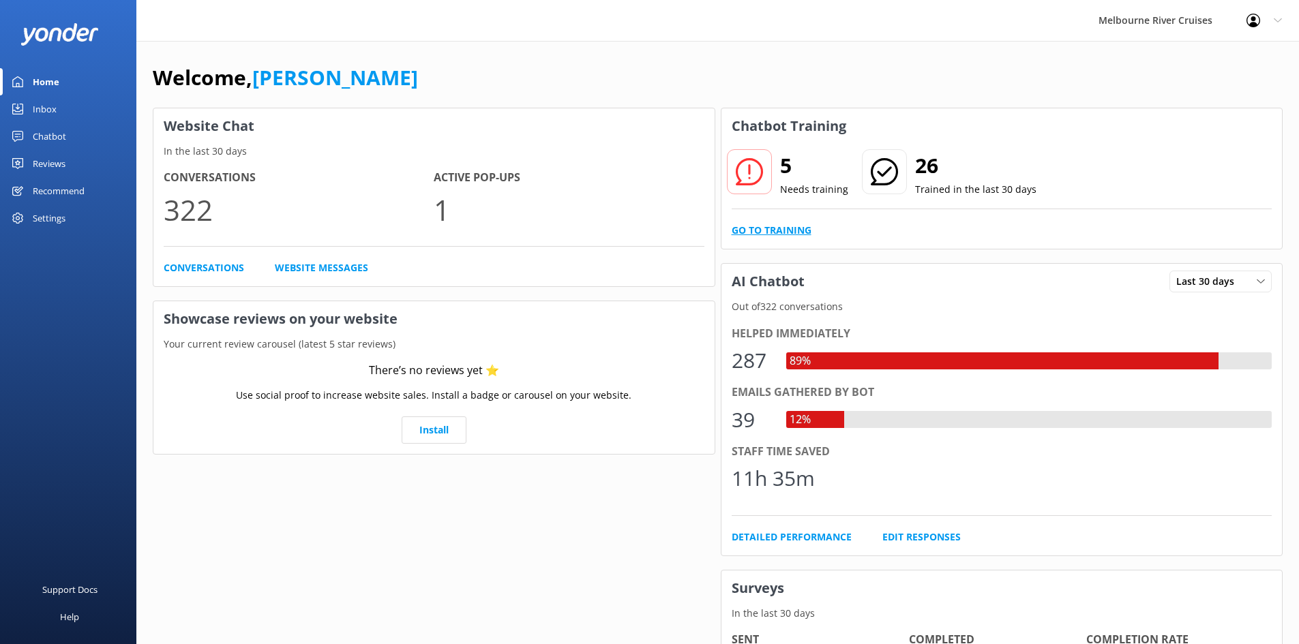
click at [653, 232] on link "Go to Training" at bounding box center [772, 230] width 80 height 15
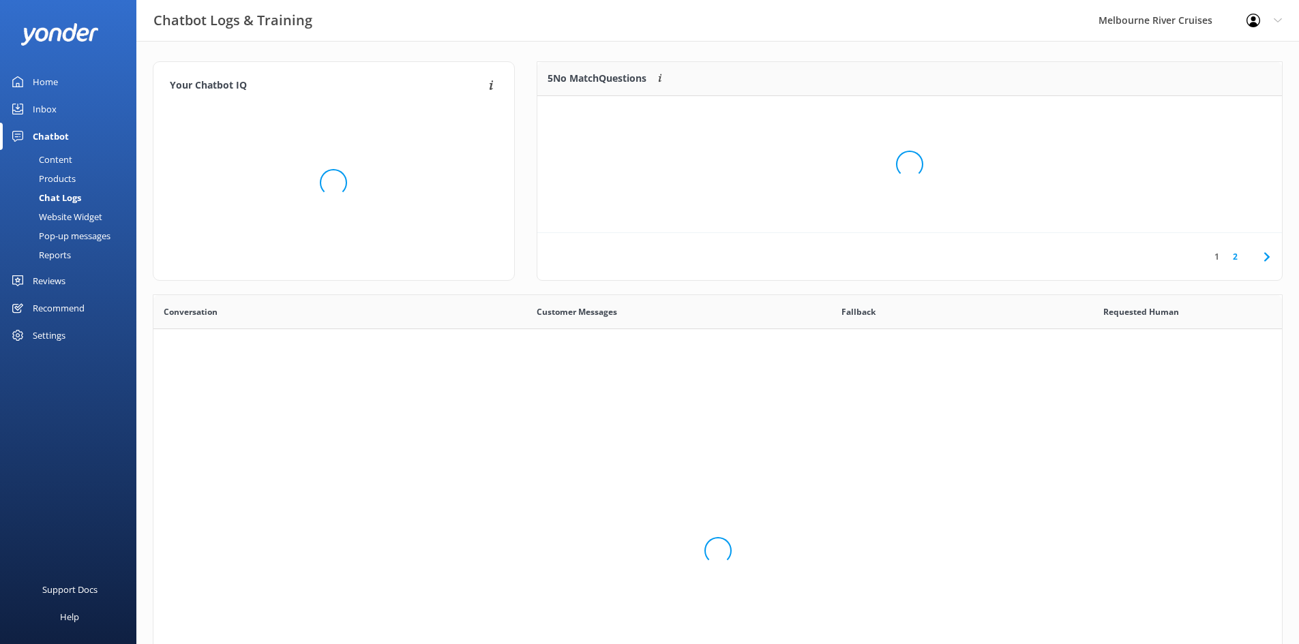
scroll to position [468, 1118]
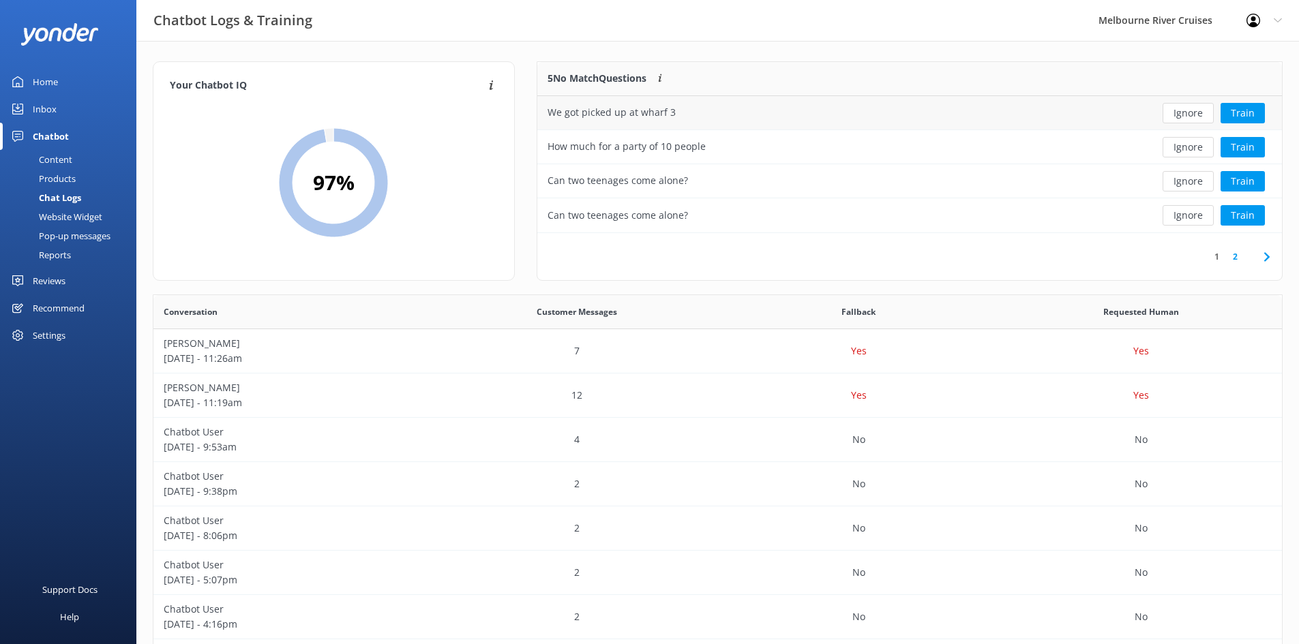
click at [653, 112] on div "We got picked up at wharf 3" at bounding box center [612, 112] width 128 height 15
click at [653, 114] on button "Ignore" at bounding box center [1188, 113] width 51 height 20
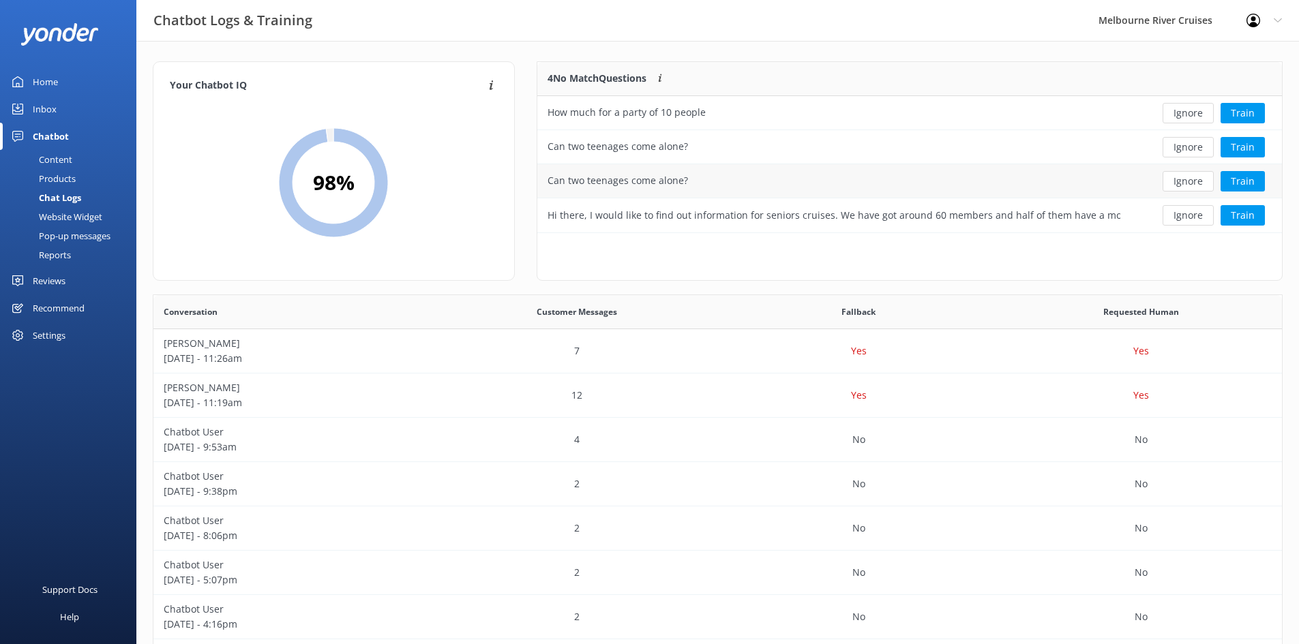
click at [653, 181] on button "Ignore" at bounding box center [1188, 181] width 51 height 20
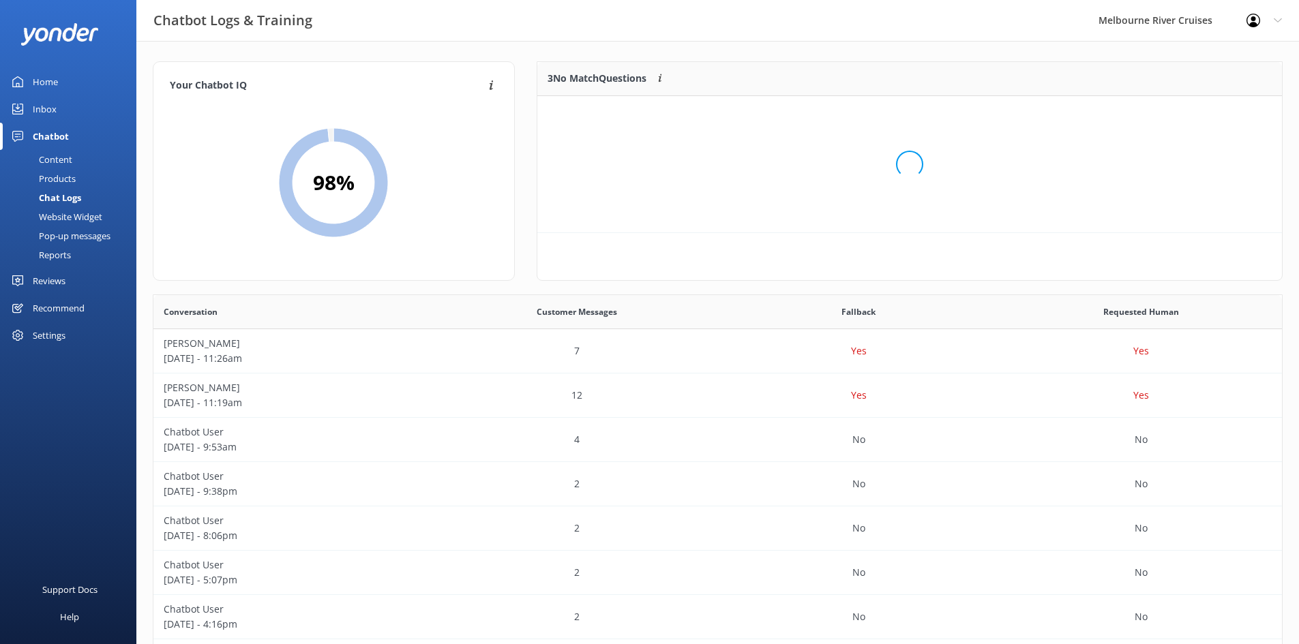
scroll to position [127, 734]
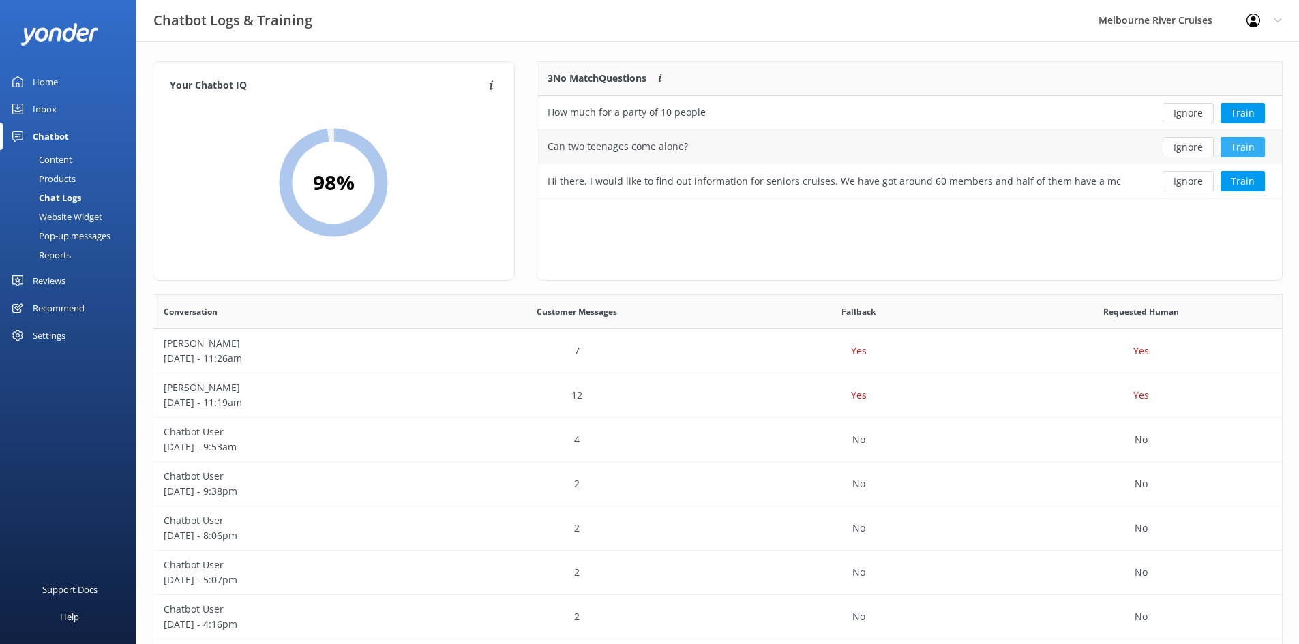
click at [653, 148] on button "Train" at bounding box center [1243, 147] width 44 height 20
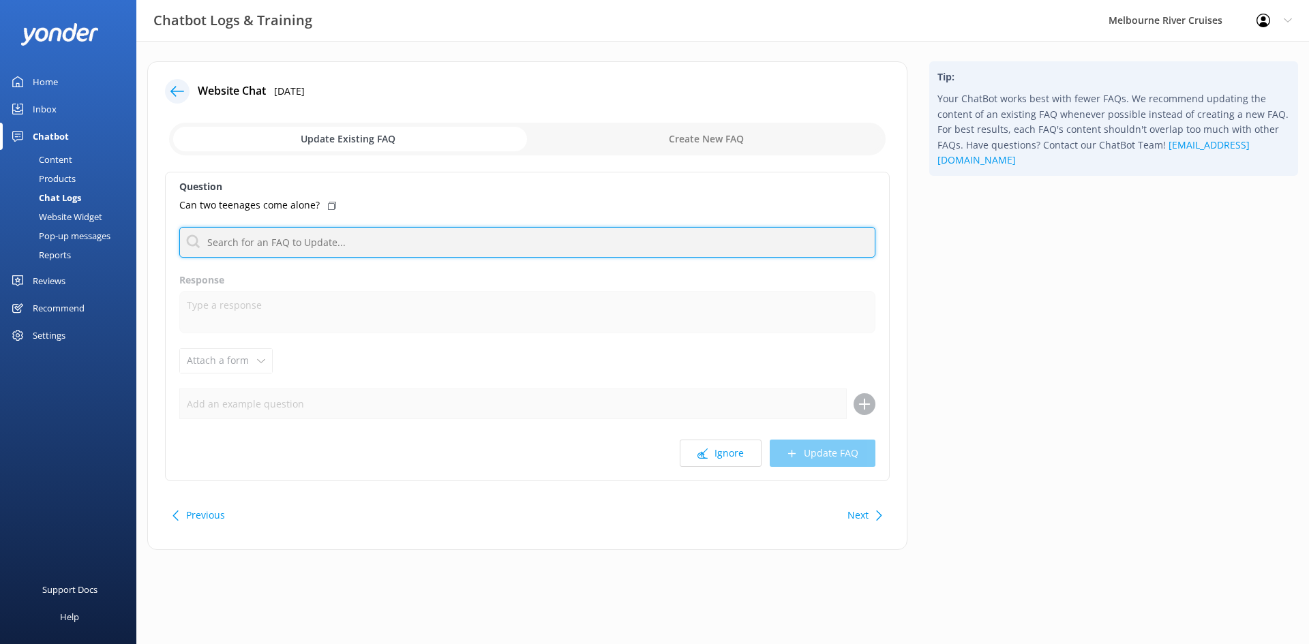
click at [256, 252] on input "text" at bounding box center [527, 242] width 696 height 31
type input "contact"
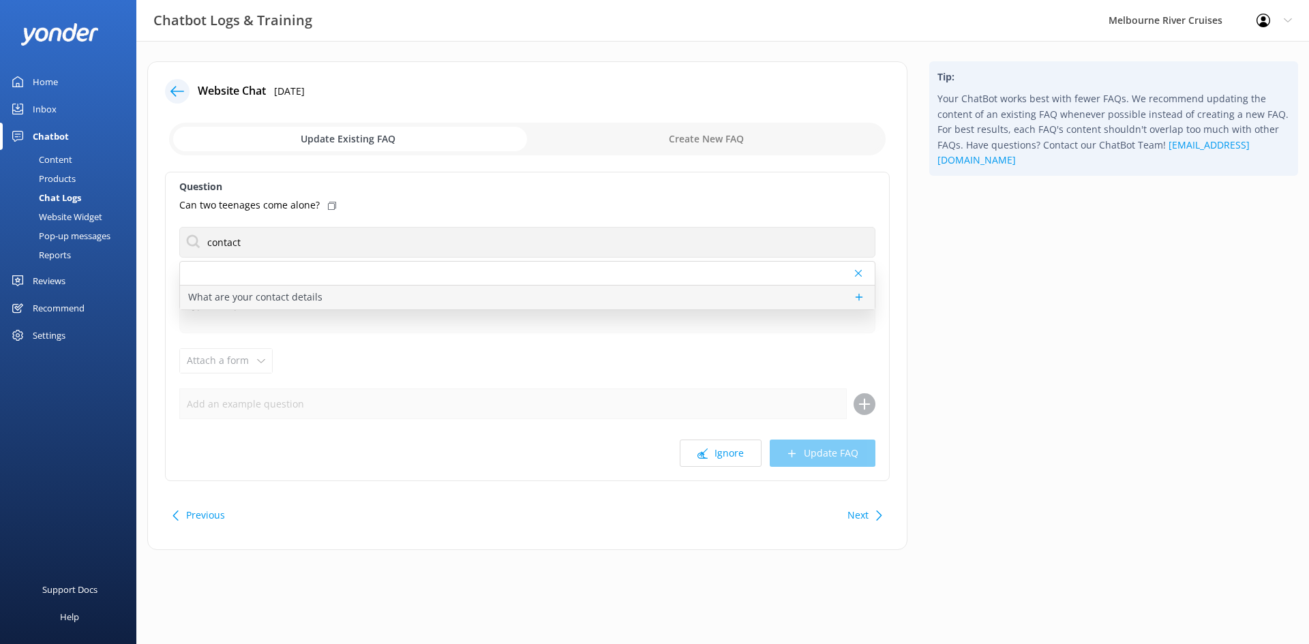
click at [286, 290] on p "What are your contact details" at bounding box center [255, 297] width 134 height 15
type textarea "You can contact the Melbourne River Cruises team by emailing [EMAIL_ADDRESS][DO…"
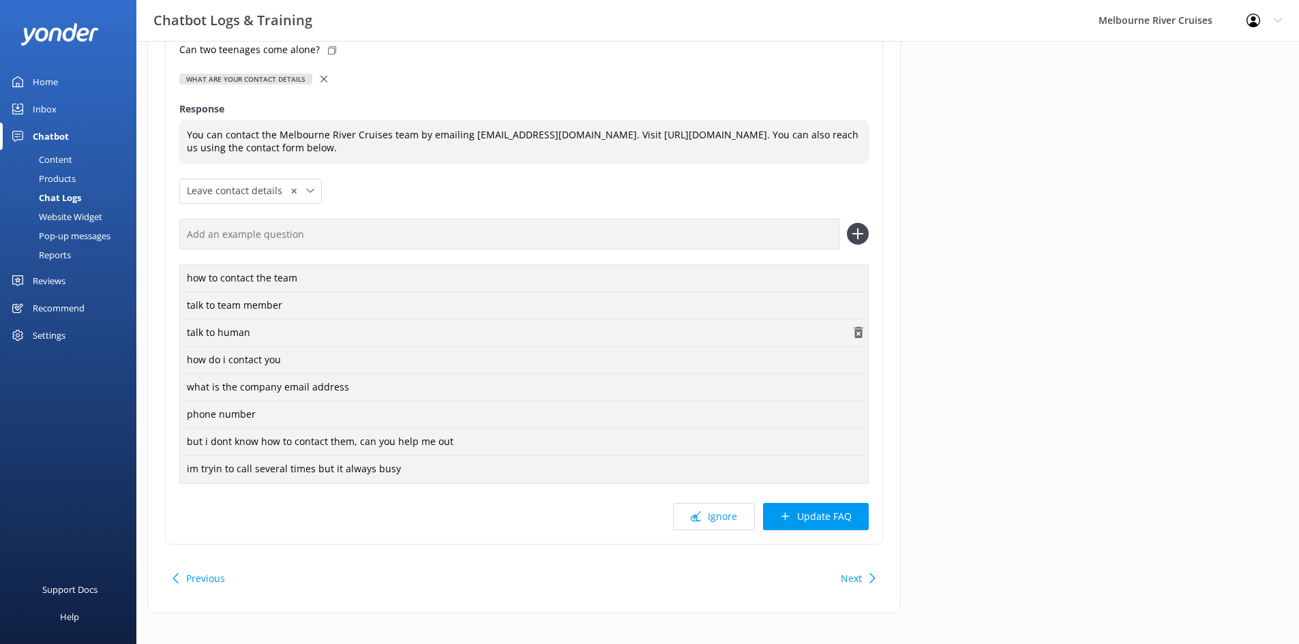
scroll to position [166, 0]
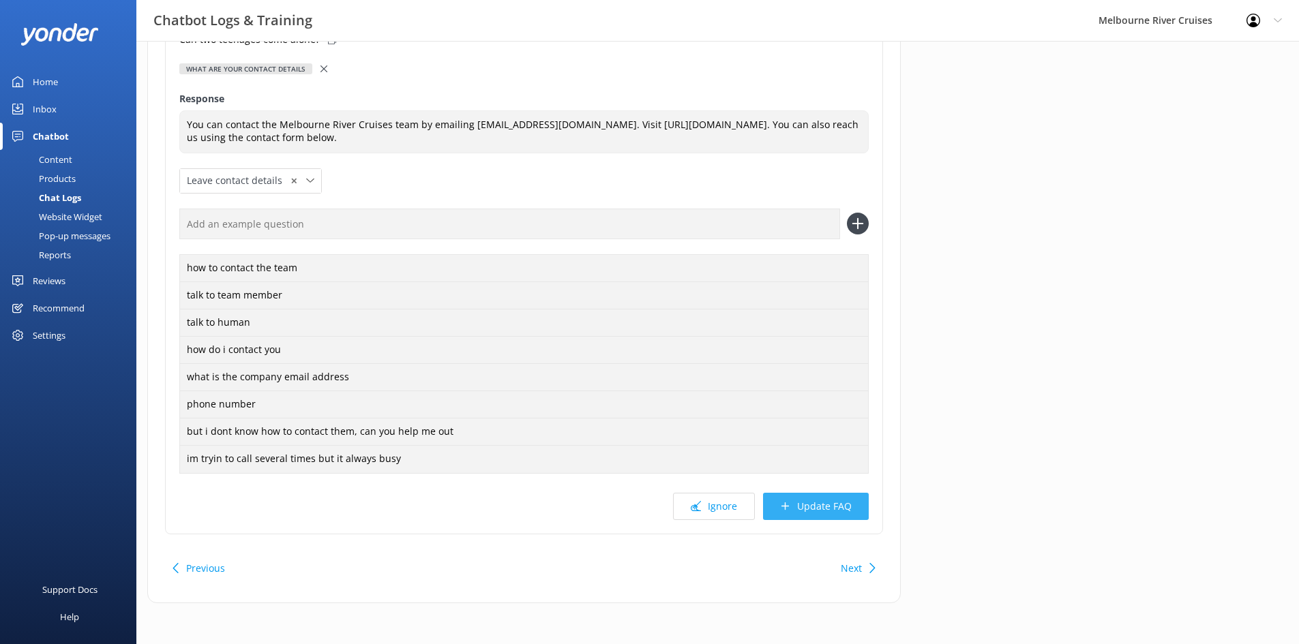
click at [653, 516] on button "Update FAQ" at bounding box center [816, 506] width 106 height 27
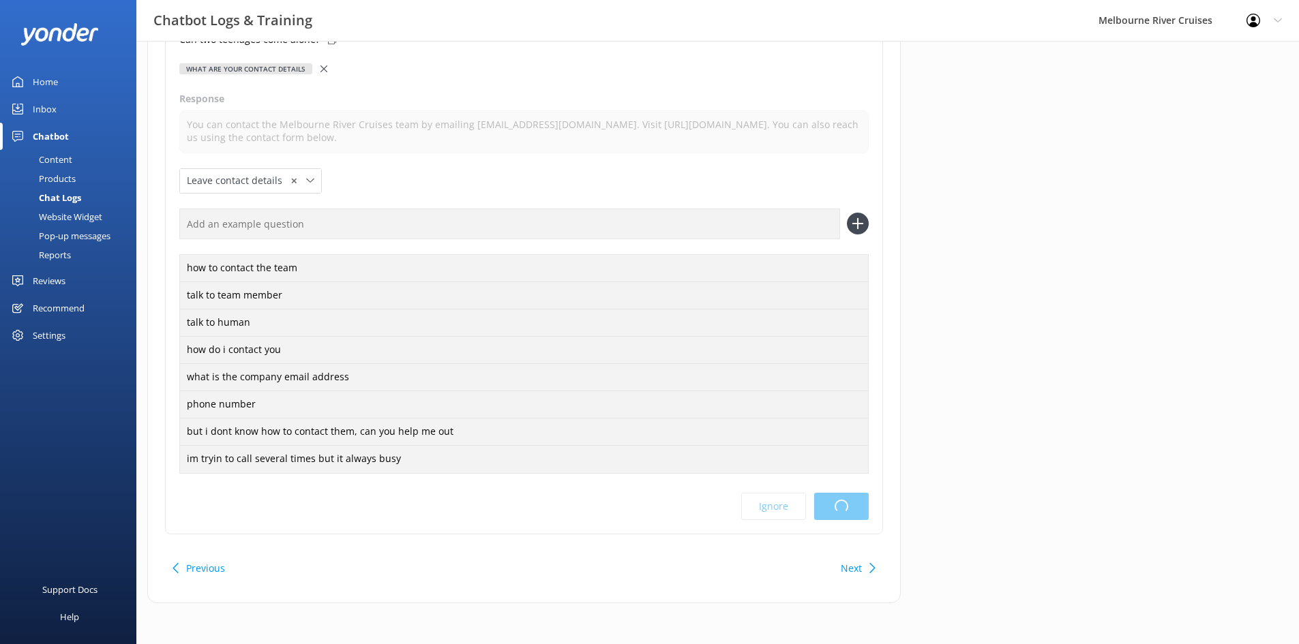
scroll to position [0, 0]
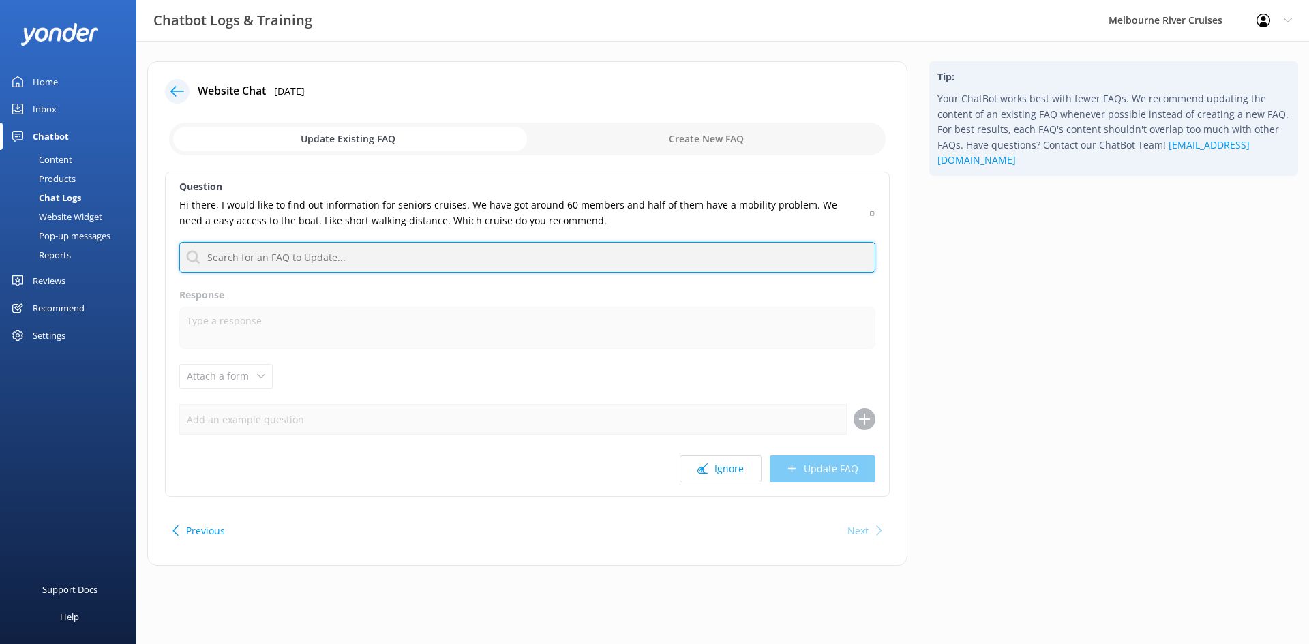
click at [504, 250] on input "text" at bounding box center [527, 257] width 696 height 31
click at [267, 267] on input "text" at bounding box center [527, 257] width 696 height 31
type input "access"
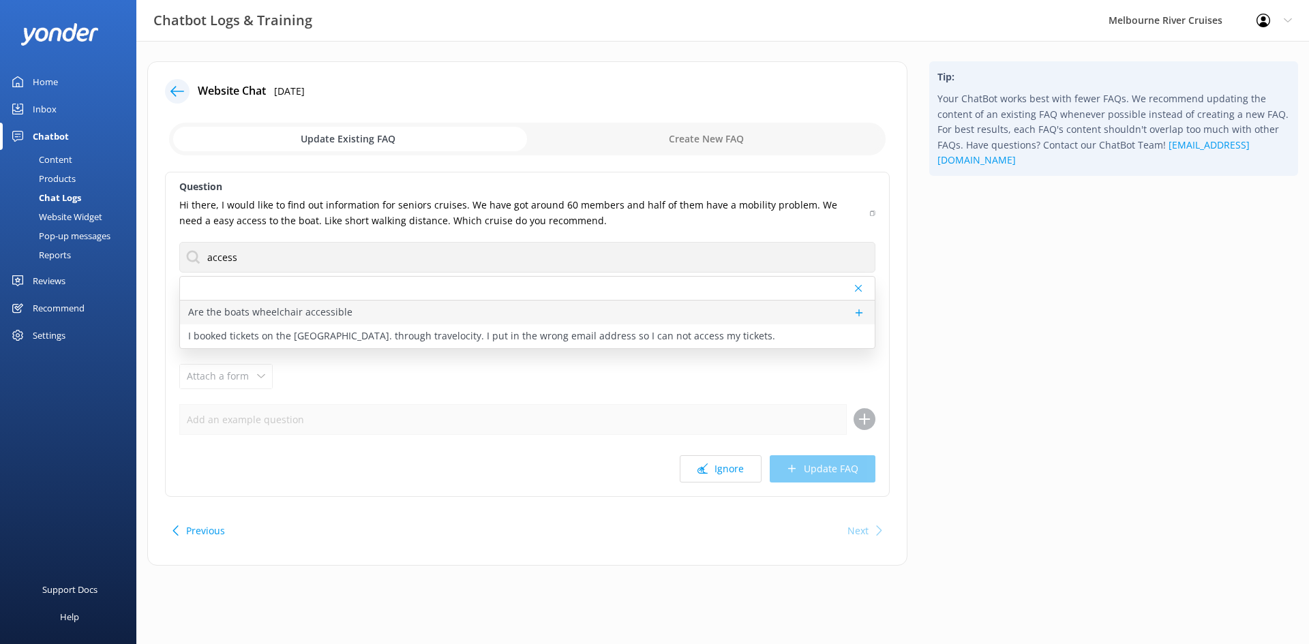
click at [280, 307] on p "Are the boats wheelchair accessible" at bounding box center [270, 312] width 164 height 15
type textarea "Our vessels are not fully wheelchair accessible due to the tidal nature of the …"
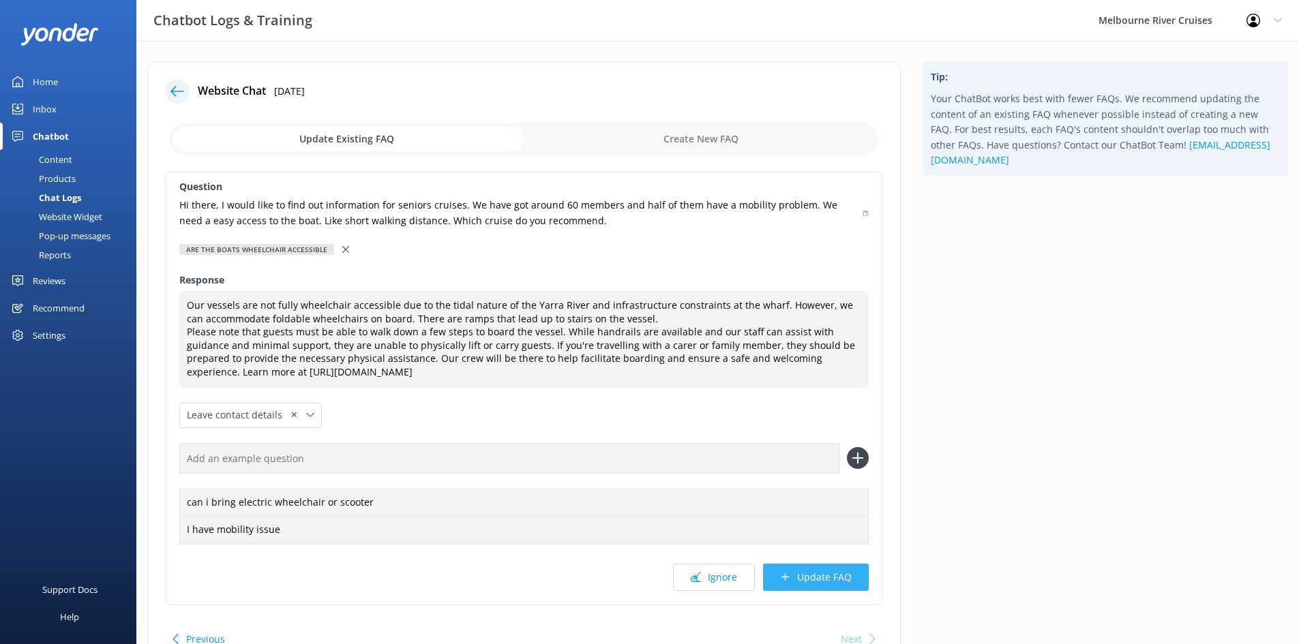
click at [653, 578] on button "Update FAQ" at bounding box center [816, 577] width 106 height 27
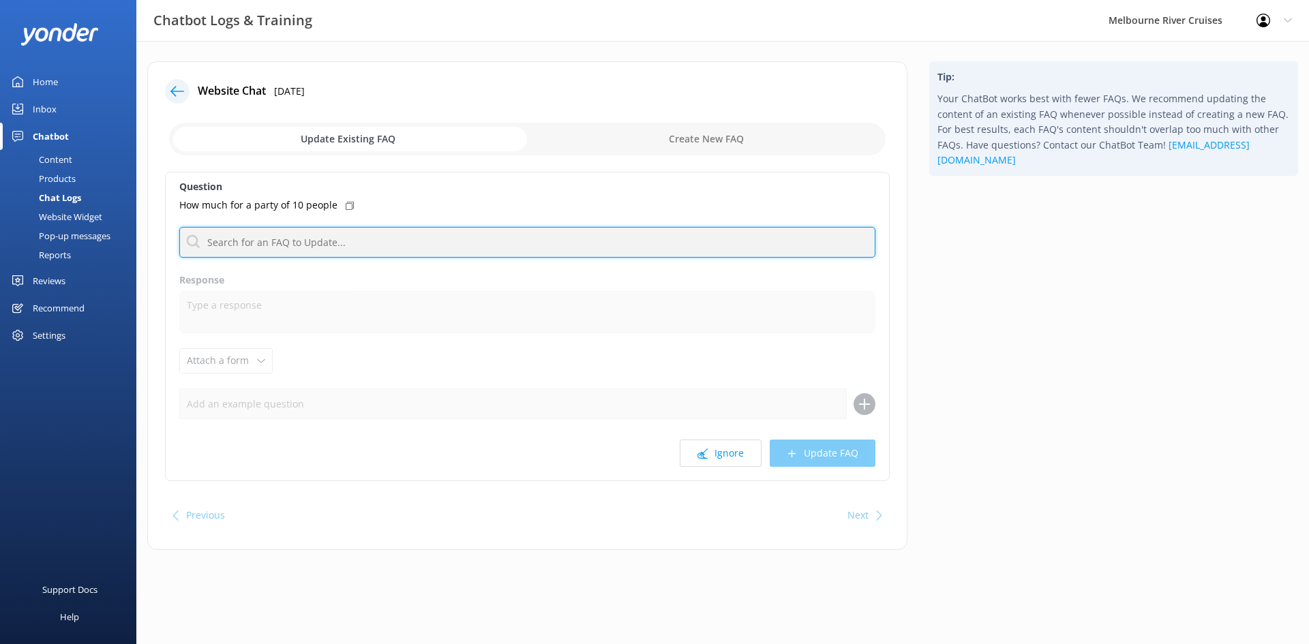
click at [301, 237] on input "text" at bounding box center [527, 242] width 696 height 31
type input "function"
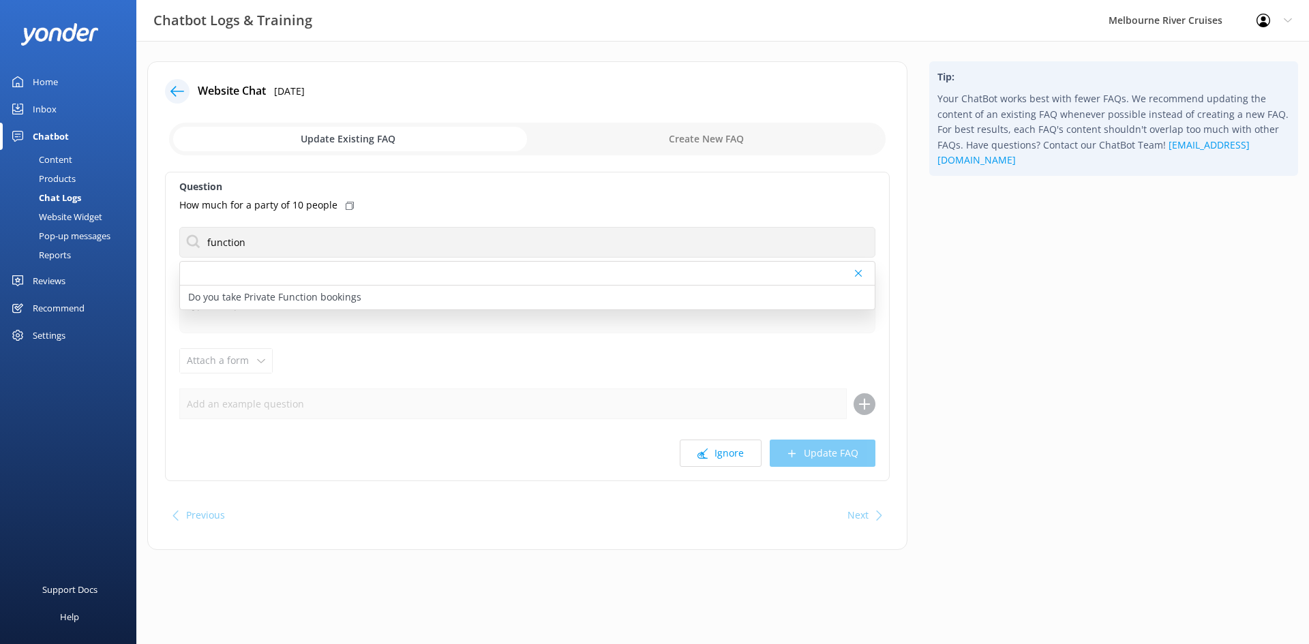
click at [374, 297] on div "Do you take Private Function bookings" at bounding box center [527, 298] width 695 height 24
type textarea "We offer private bookings for a wide range of events including birthdays, weddi…"
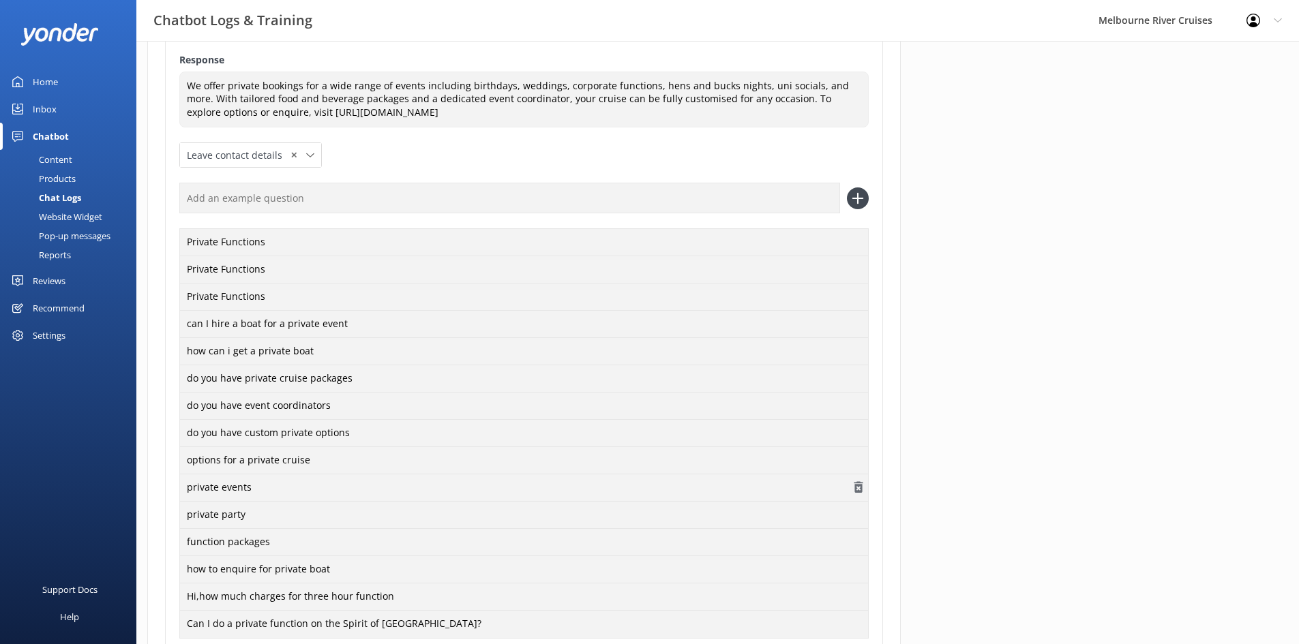
scroll to position [370, 0]
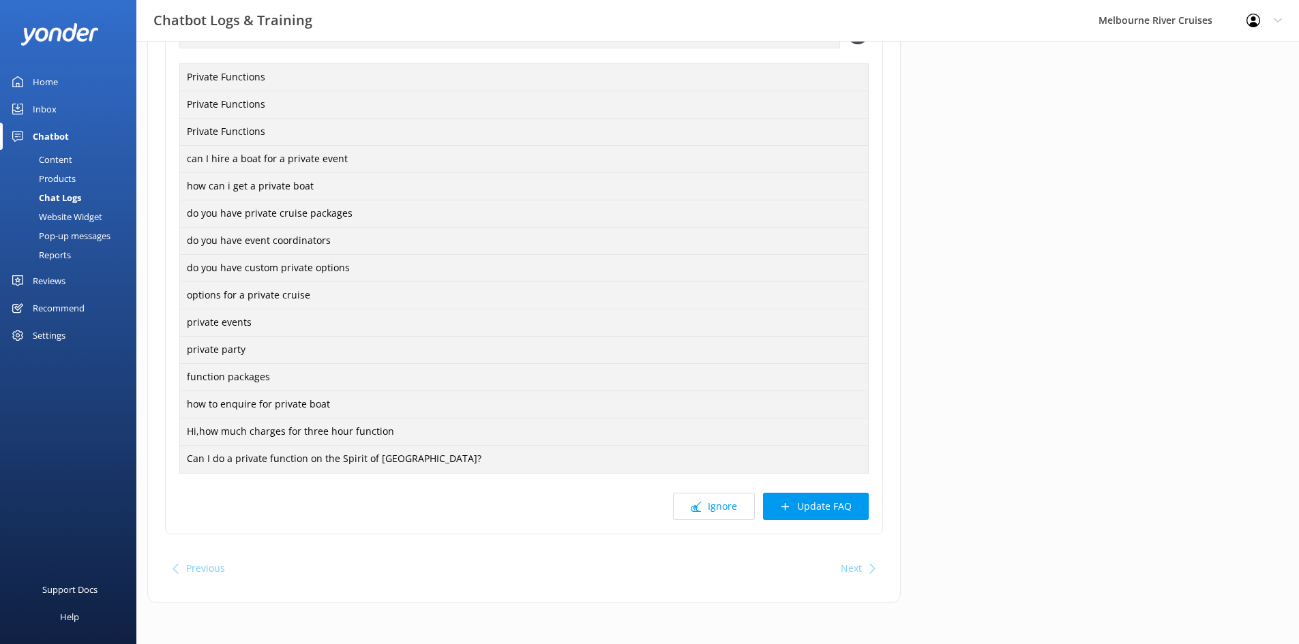
click at [653, 508] on button "Update FAQ" at bounding box center [816, 506] width 106 height 27
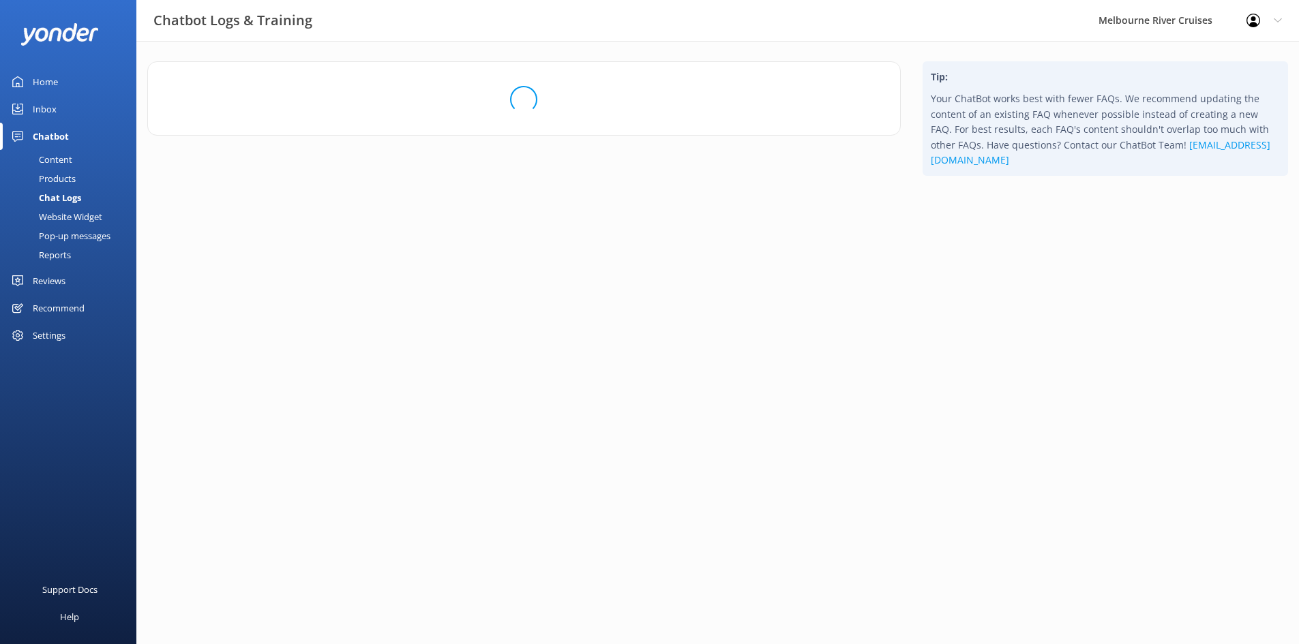
scroll to position [0, 0]
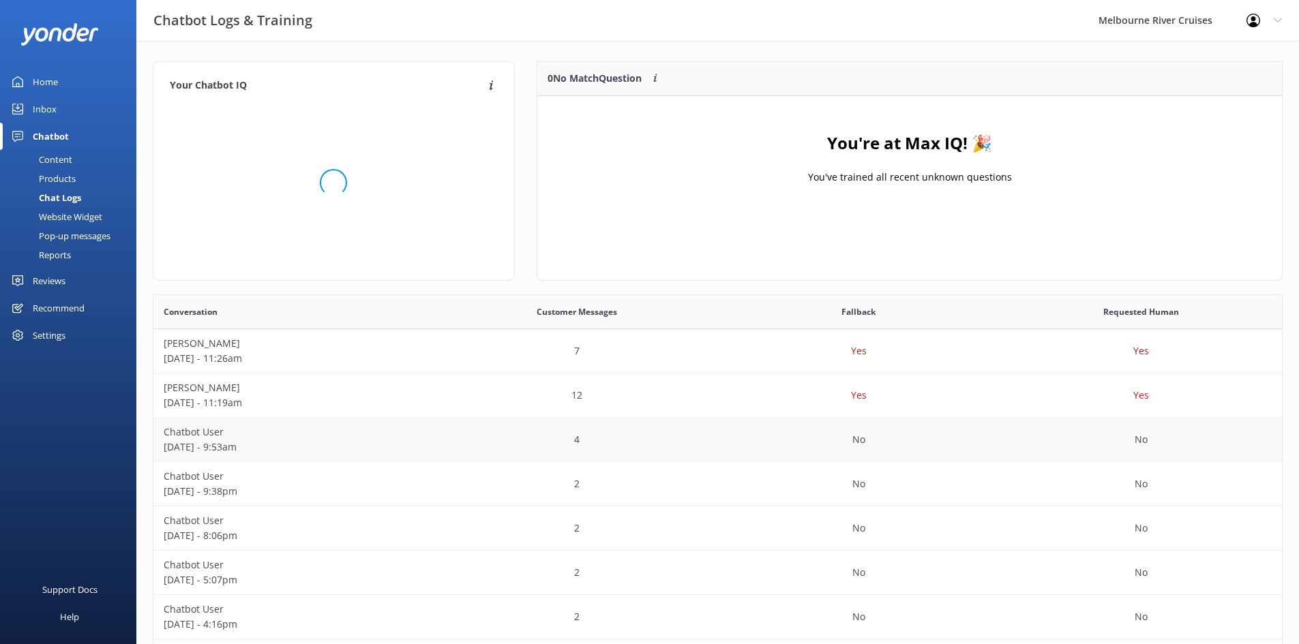
scroll to position [468, 1118]
click at [76, 78] on link "Home" at bounding box center [68, 81] width 136 height 27
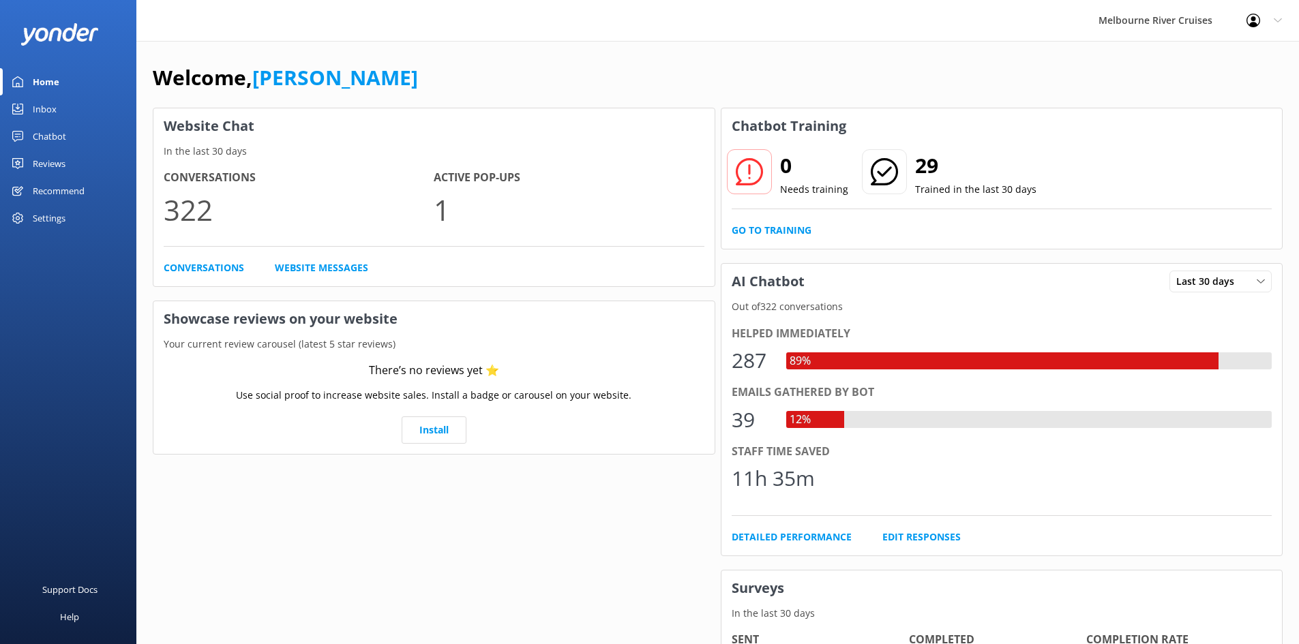
click at [451, 210] on p "1" at bounding box center [569, 210] width 270 height 46
click at [428, 211] on p "322" at bounding box center [299, 210] width 270 height 46
click at [53, 115] on div "Inbox" at bounding box center [45, 108] width 24 height 27
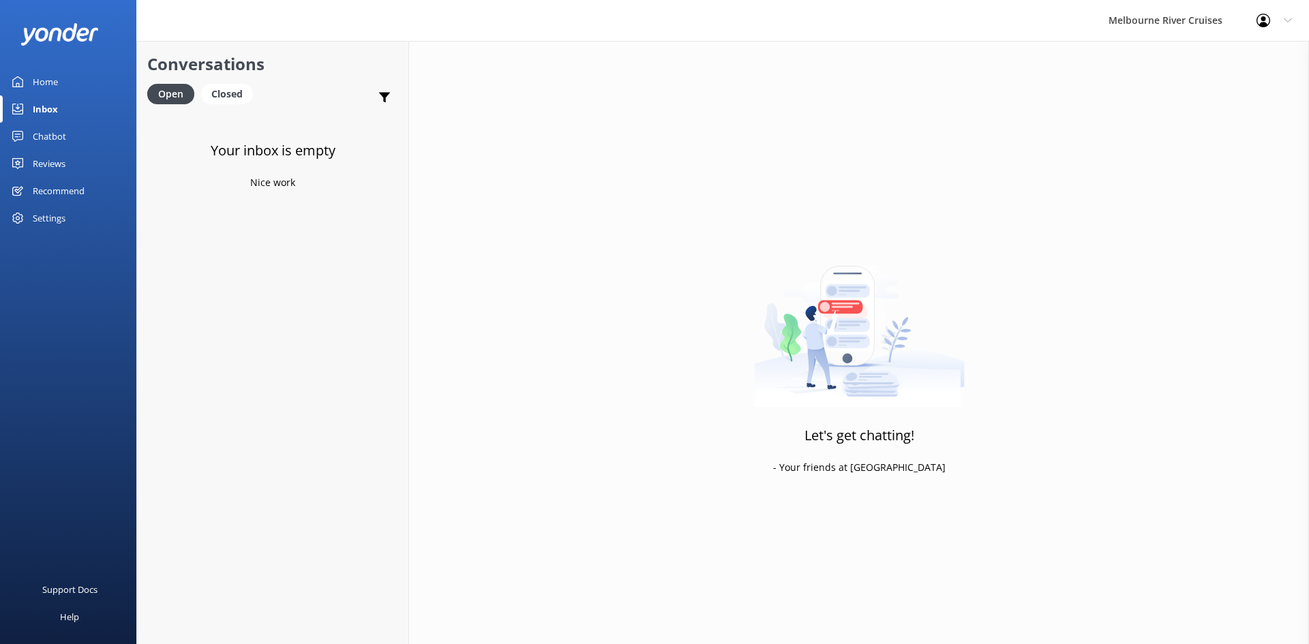
click at [53, 115] on div "Inbox" at bounding box center [45, 108] width 25 height 27
click at [53, 90] on div "Home" at bounding box center [45, 81] width 25 height 27
